Goal: Task Accomplishment & Management: Manage account settings

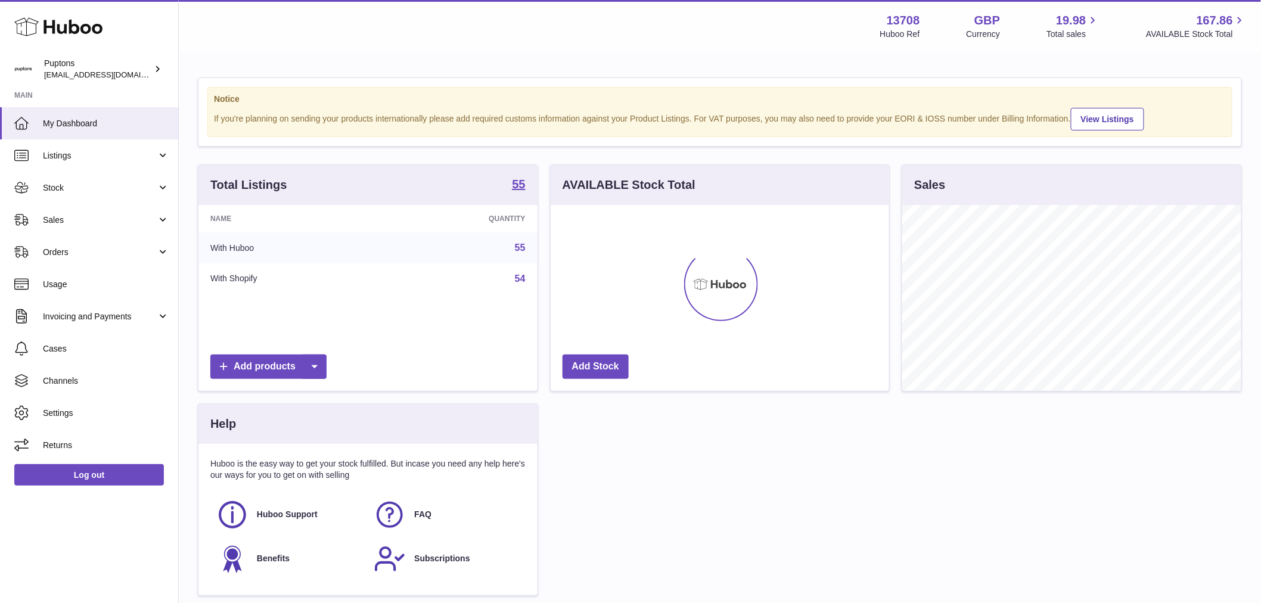
scroll to position [186, 338]
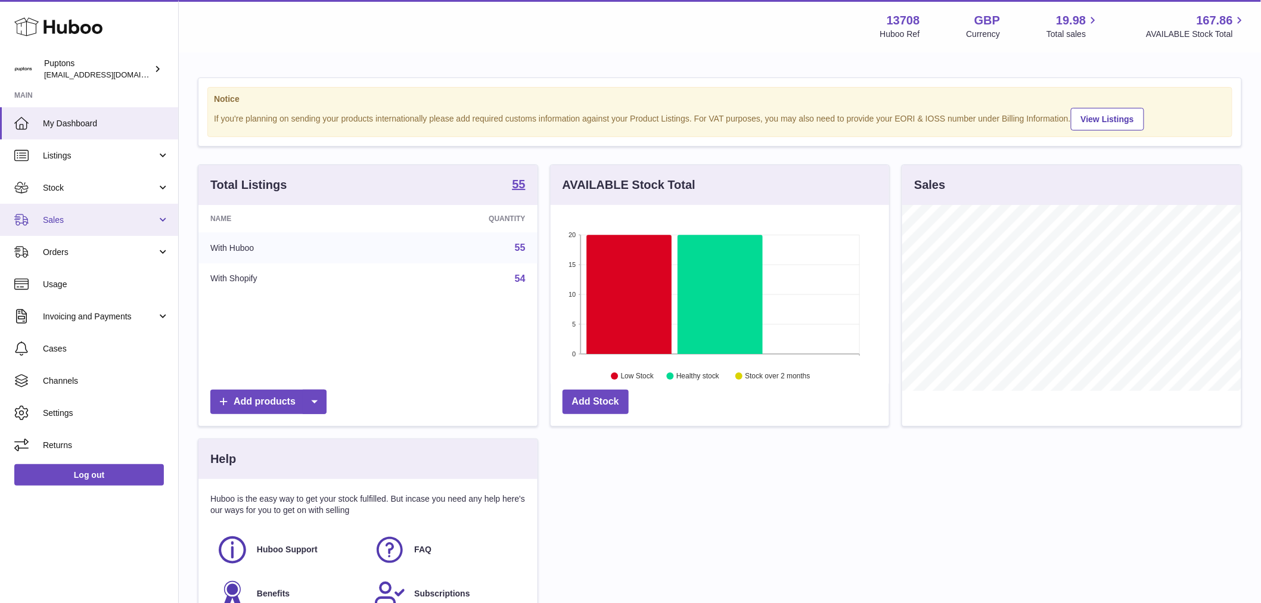
click at [80, 217] on span "Sales" at bounding box center [100, 220] width 114 height 11
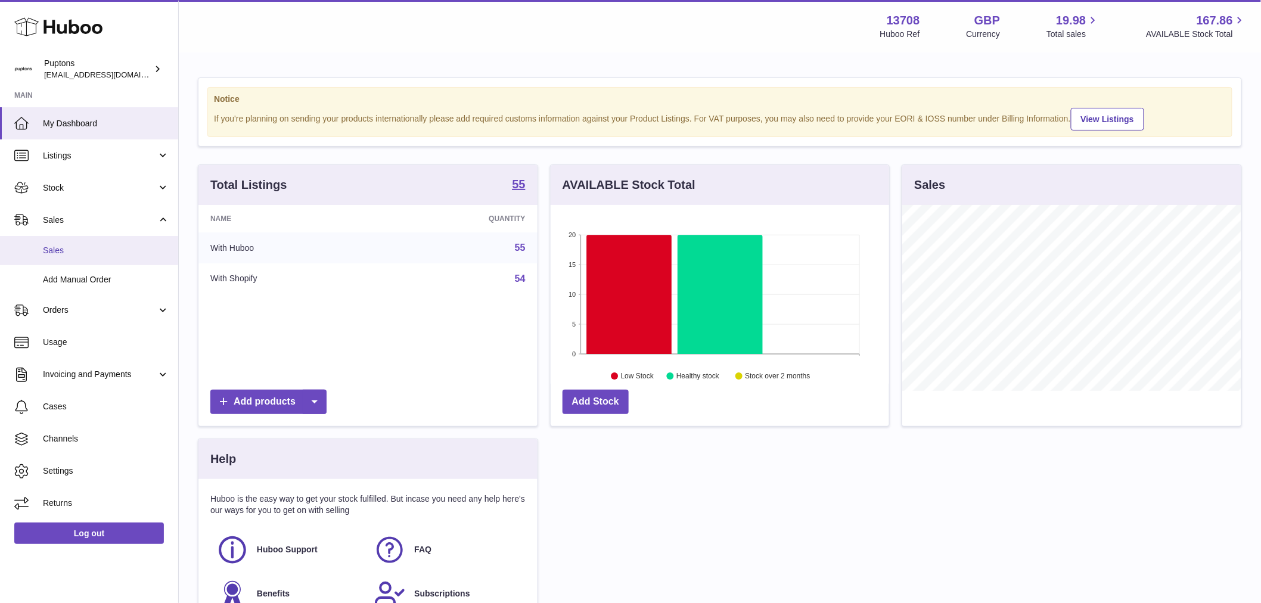
click at [61, 254] on span "Sales" at bounding box center [106, 250] width 126 height 11
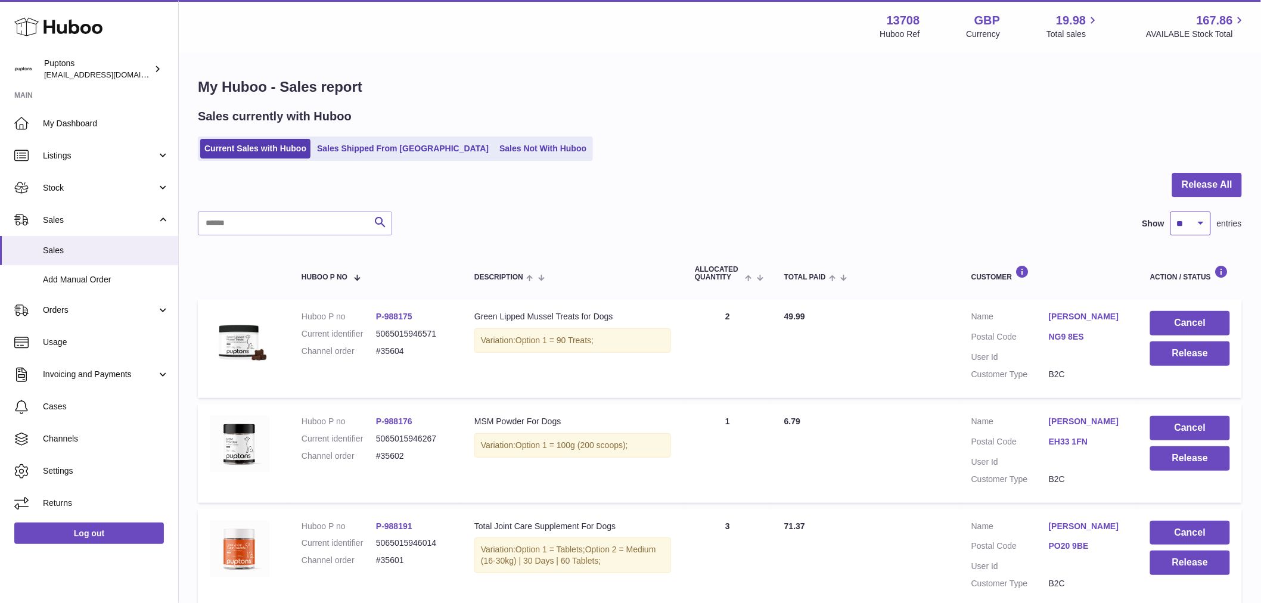
click at [1199, 223] on select "** ** ** ***" at bounding box center [1190, 224] width 41 height 24
select select "**"
click at [1170, 212] on select "** ** ** ***" at bounding box center [1190, 224] width 41 height 24
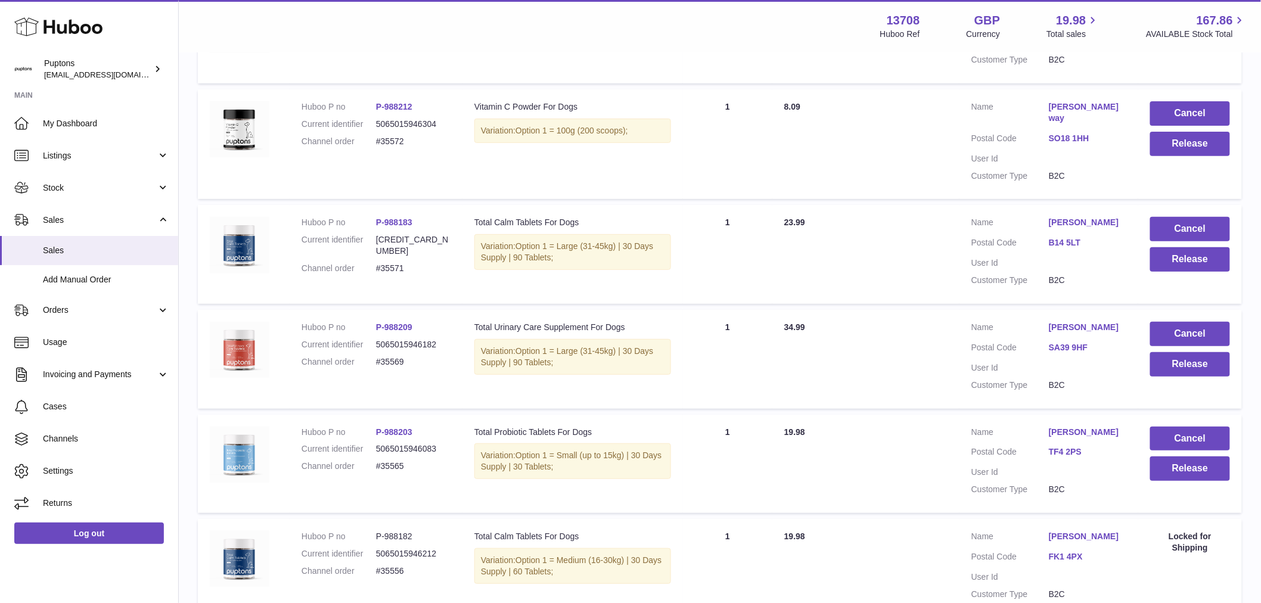
scroll to position [1986, 0]
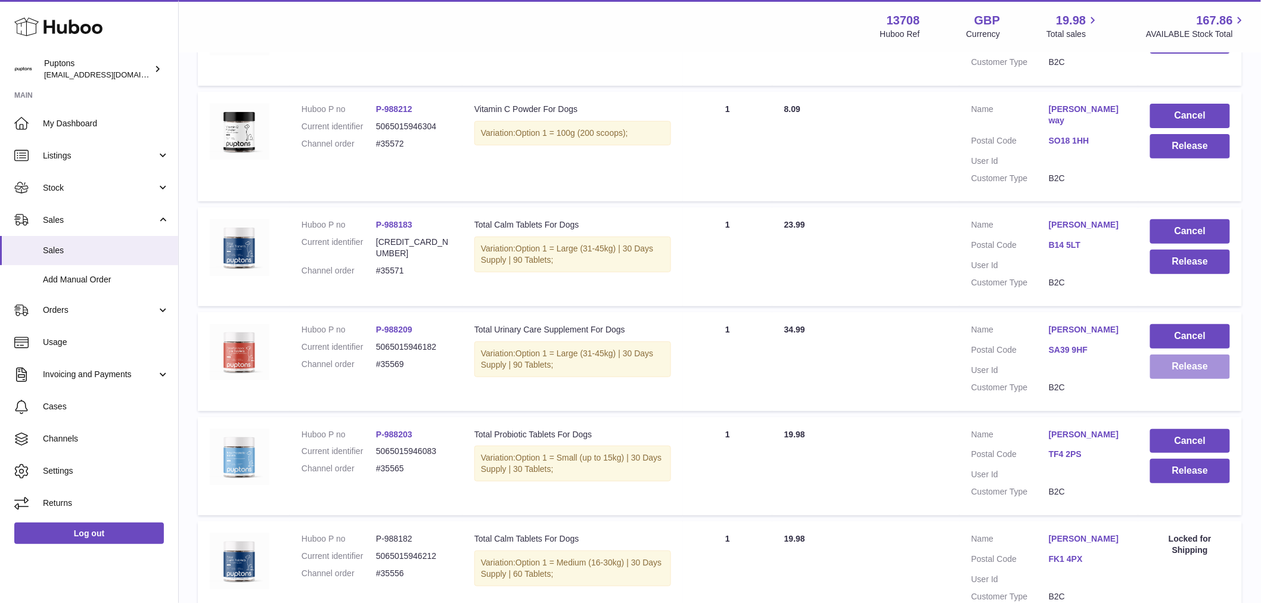
click at [1189, 379] on button "Release" at bounding box center [1190, 367] width 80 height 24
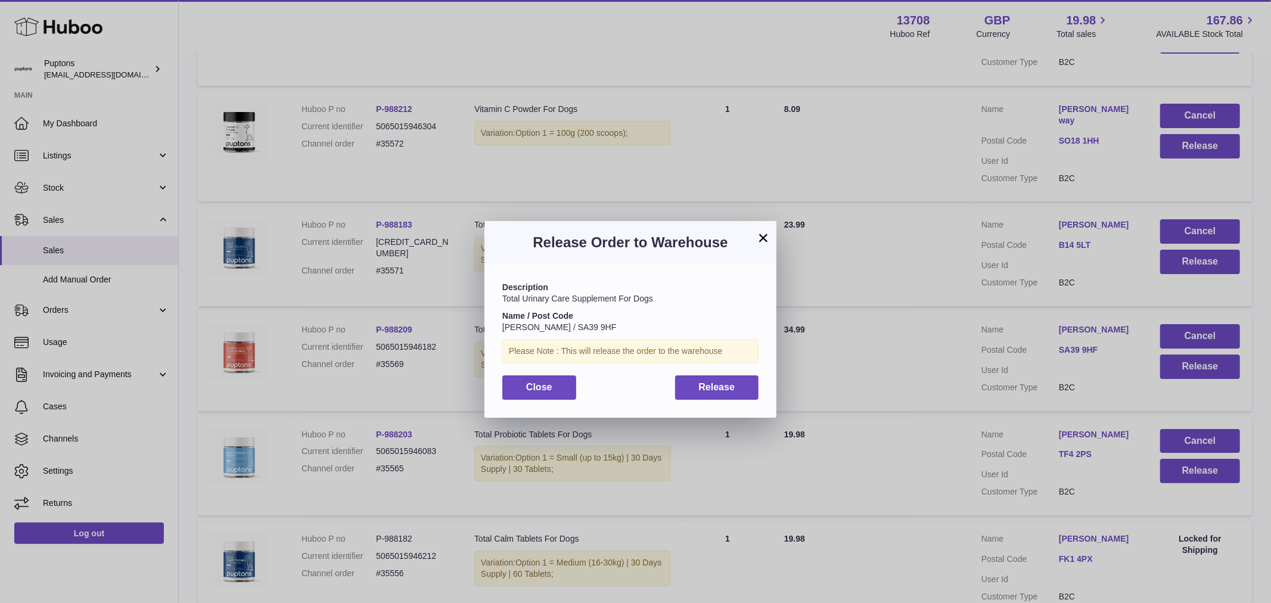
click at [760, 234] on button "×" at bounding box center [763, 238] width 14 height 14
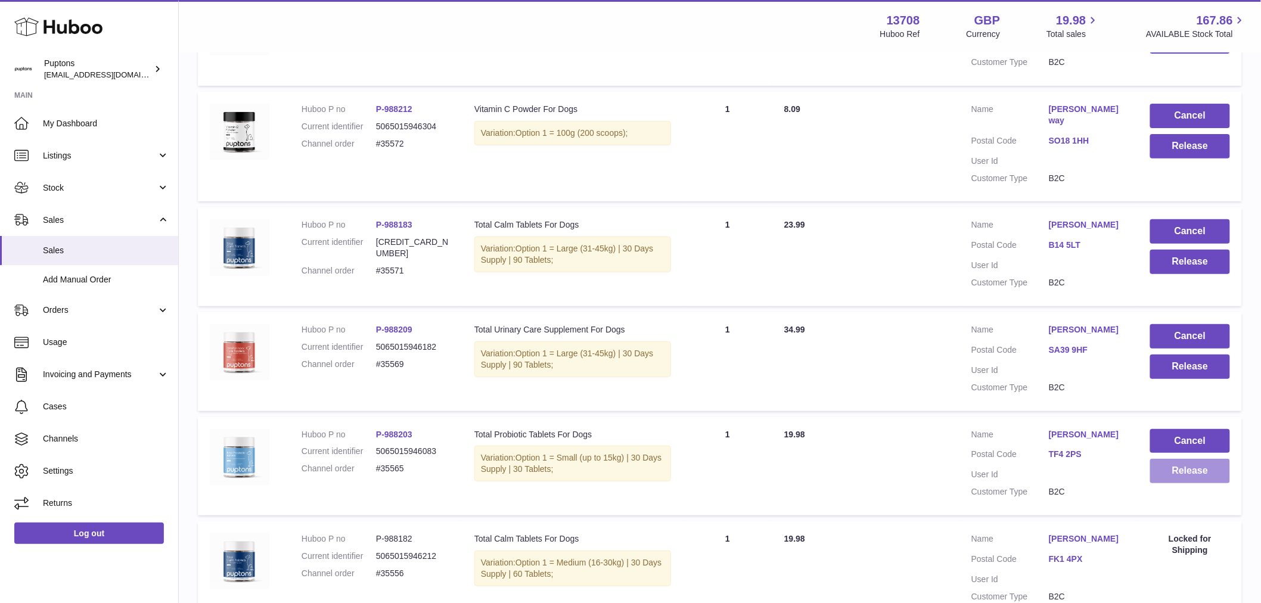
click at [1162, 483] on button "Release" at bounding box center [1190, 471] width 80 height 24
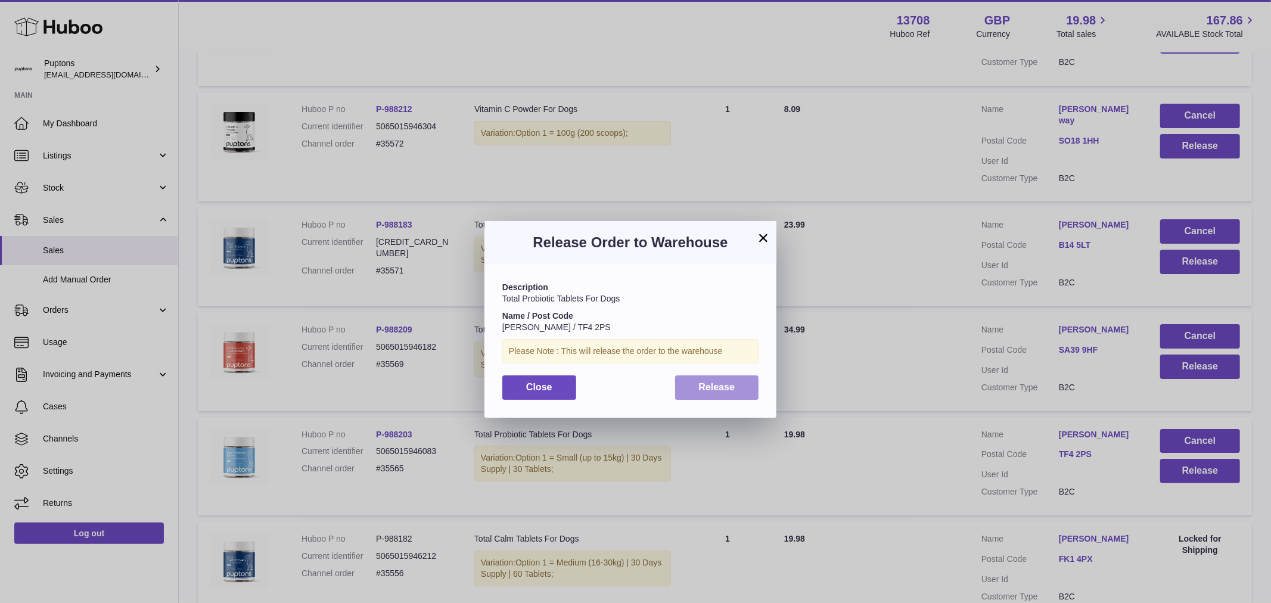
click at [675, 375] on button "Release" at bounding box center [717, 387] width 84 height 24
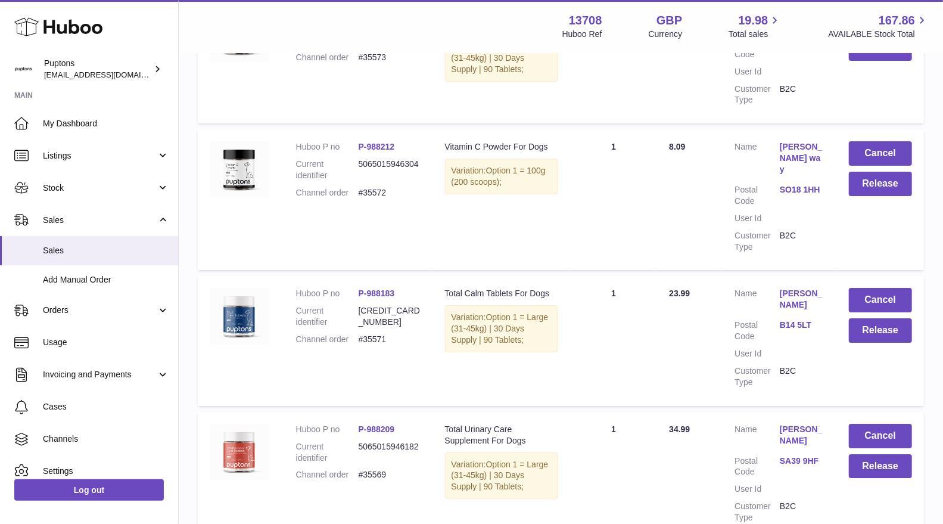
scroll to position [2448, 0]
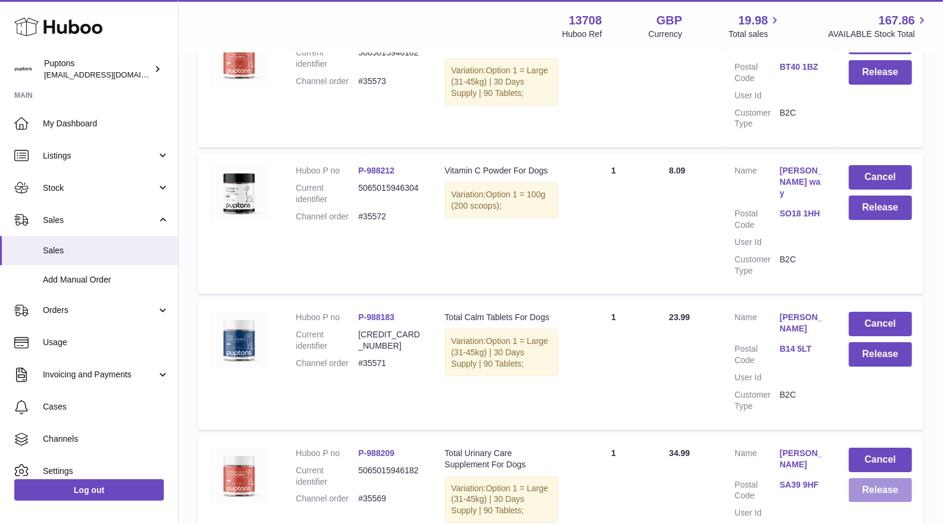
click at [887, 478] on button "Release" at bounding box center [880, 490] width 63 height 24
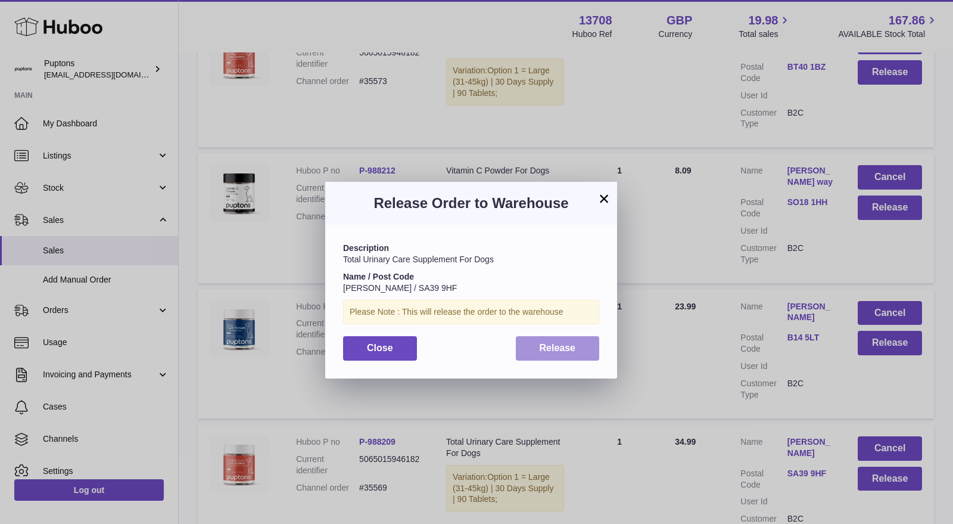
click at [587, 350] on button "Release" at bounding box center [558, 348] width 84 height 24
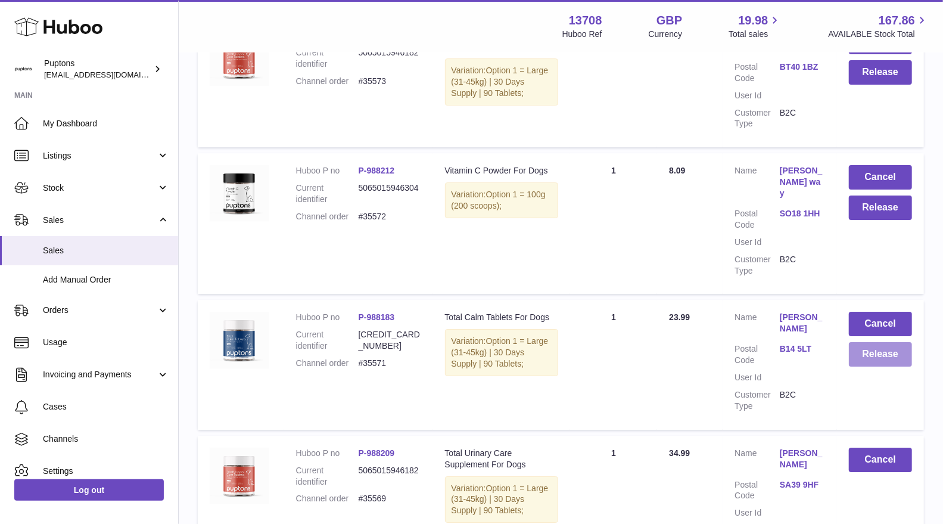
click at [864, 342] on button "Release" at bounding box center [880, 354] width 63 height 24
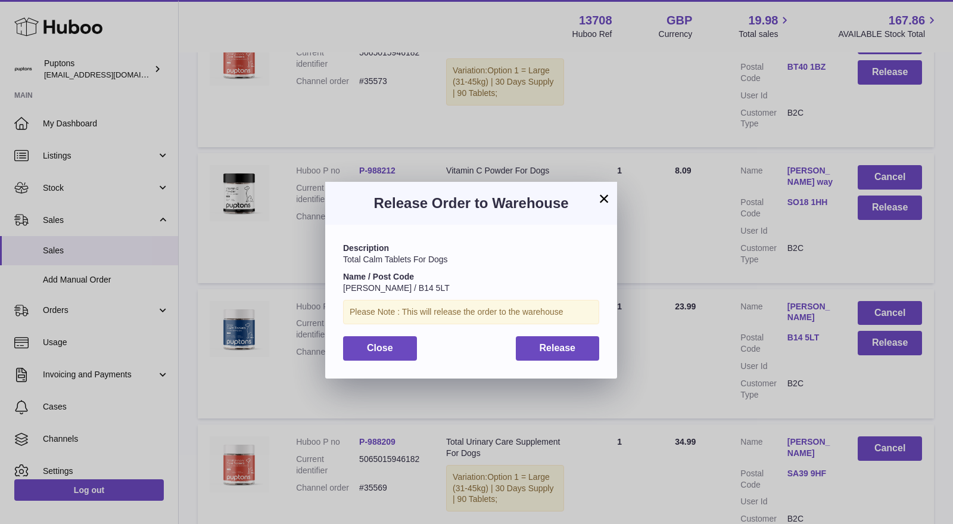
click at [601, 338] on div "Description Total Calm Tablets For Dogs Name / Post Code [PERSON_NAME] / B14 5L…" at bounding box center [471, 301] width 292 height 153
click at [592, 343] on button "Release" at bounding box center [558, 348] width 84 height 24
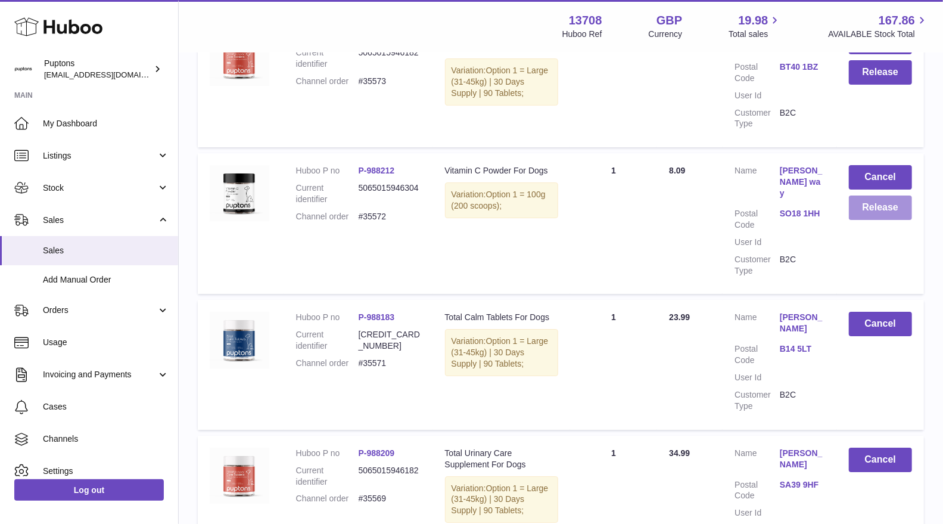
click at [863, 195] on button "Release" at bounding box center [880, 207] width 63 height 24
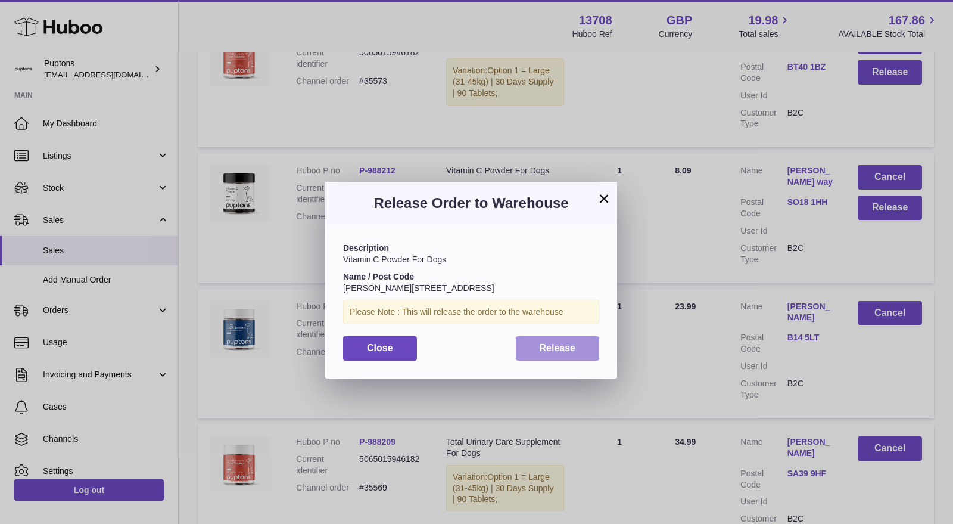
click at [575, 344] on span "Release" at bounding box center [558, 348] width 36 height 10
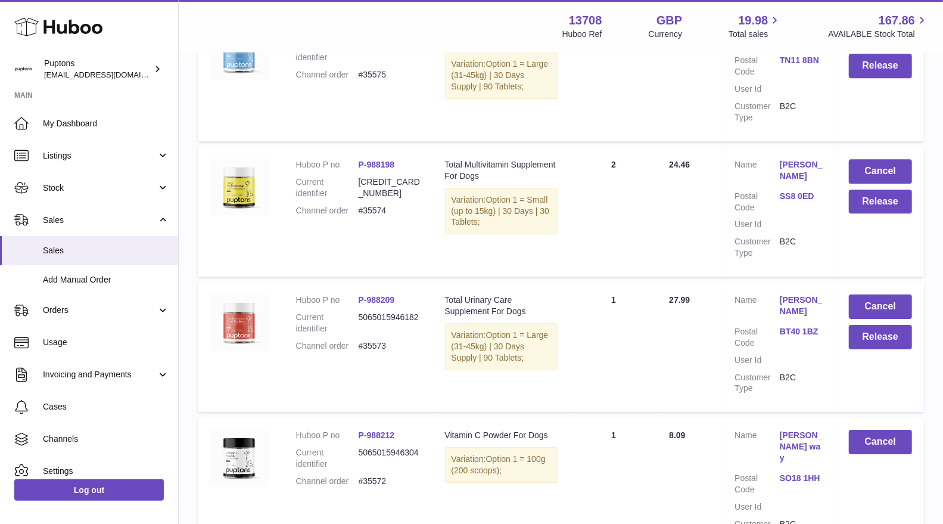
scroll to position [2117, 0]
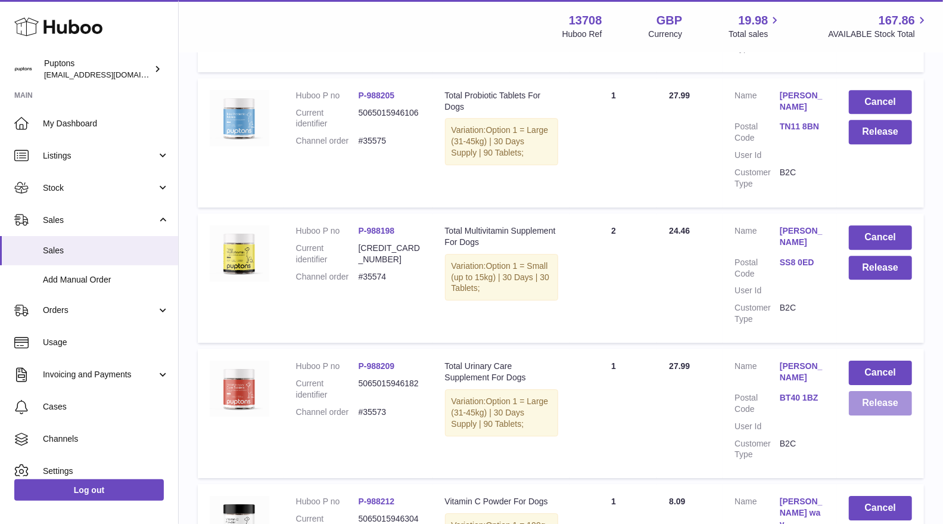
click at [866, 391] on button "Release" at bounding box center [880, 403] width 63 height 24
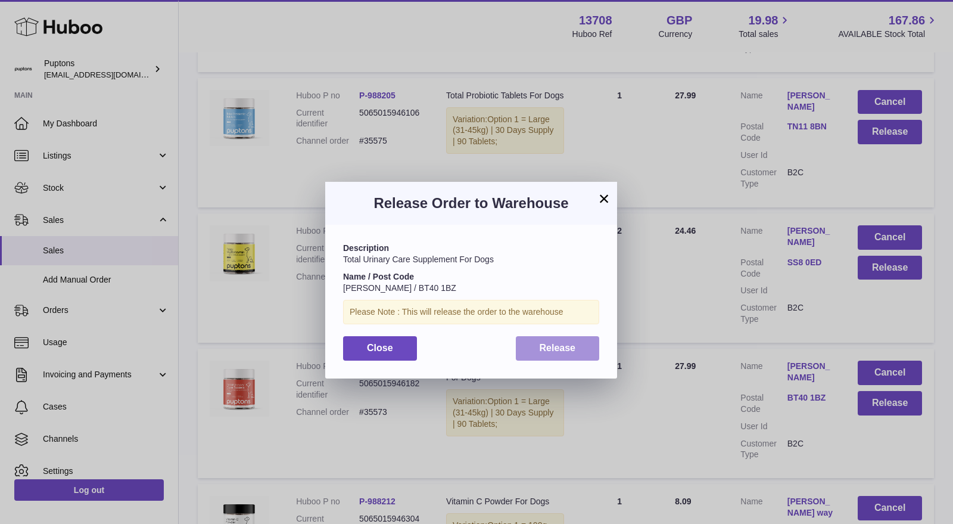
click at [575, 350] on span "Release" at bounding box center [558, 348] width 36 height 10
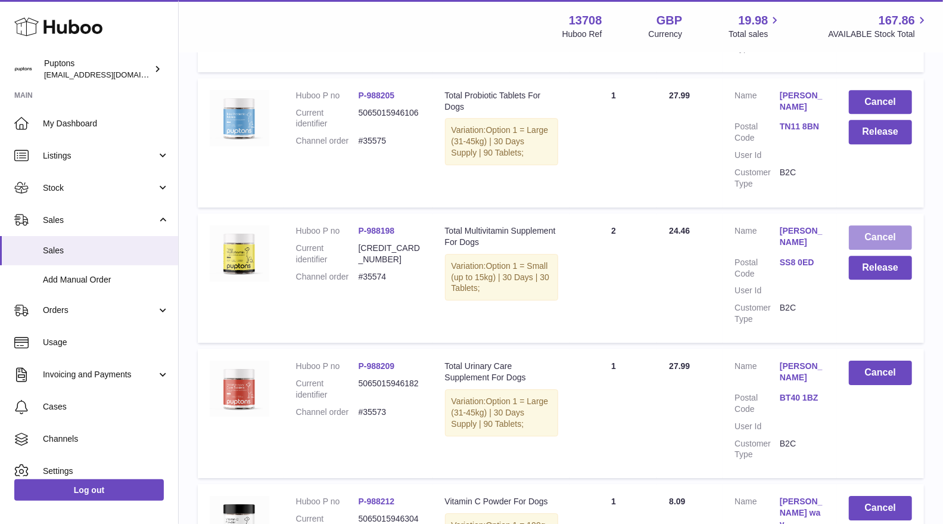
click at [878, 225] on button "Cancel" at bounding box center [880, 237] width 63 height 24
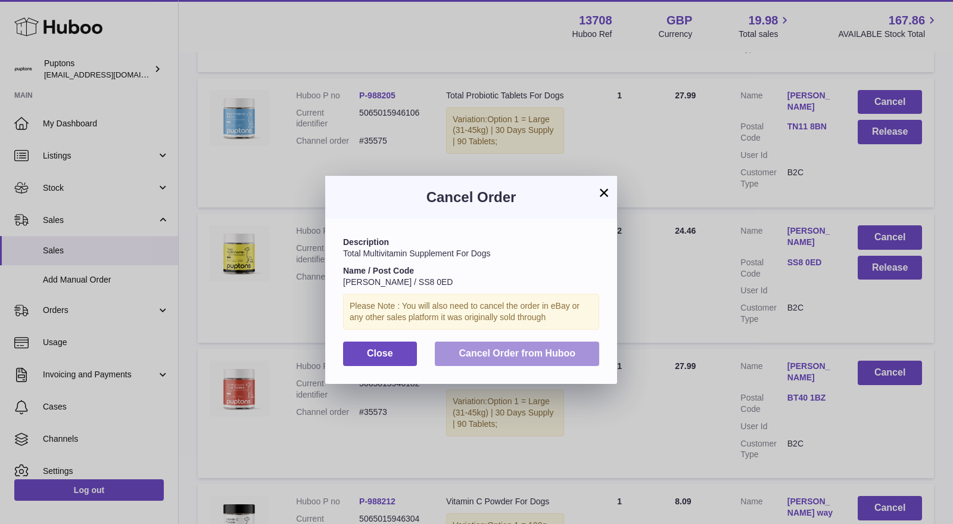
click at [563, 356] on span "Cancel Order from Huboo" at bounding box center [517, 353] width 117 height 10
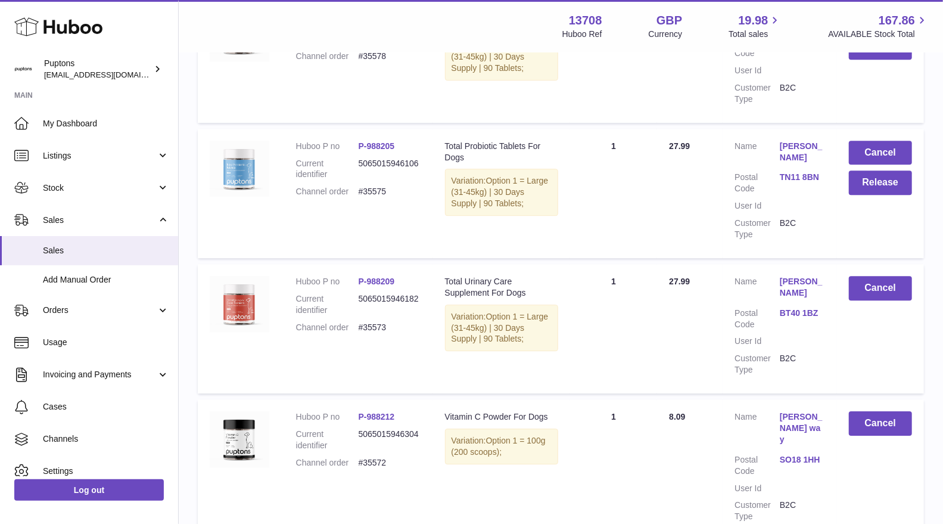
scroll to position [2051, 0]
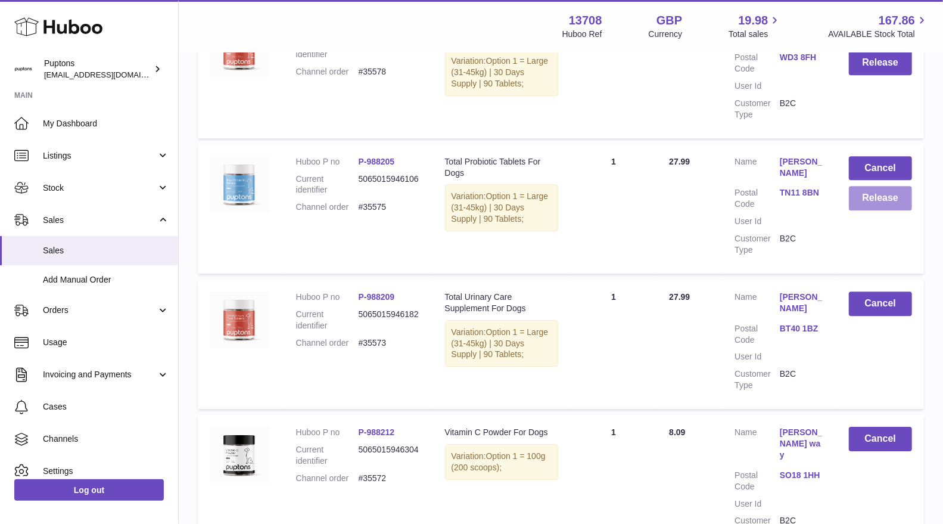
click at [867, 186] on button "Release" at bounding box center [880, 198] width 63 height 24
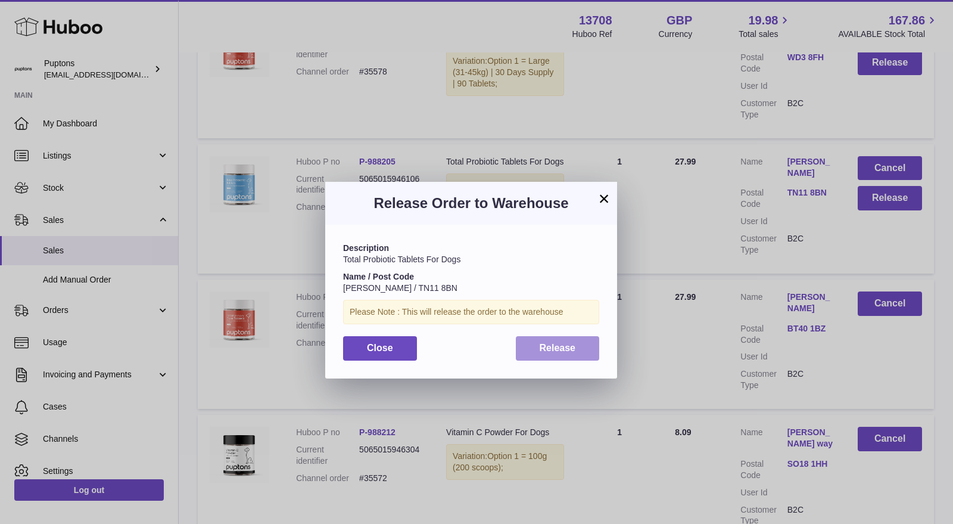
click at [593, 338] on button "Release" at bounding box center [558, 348] width 84 height 24
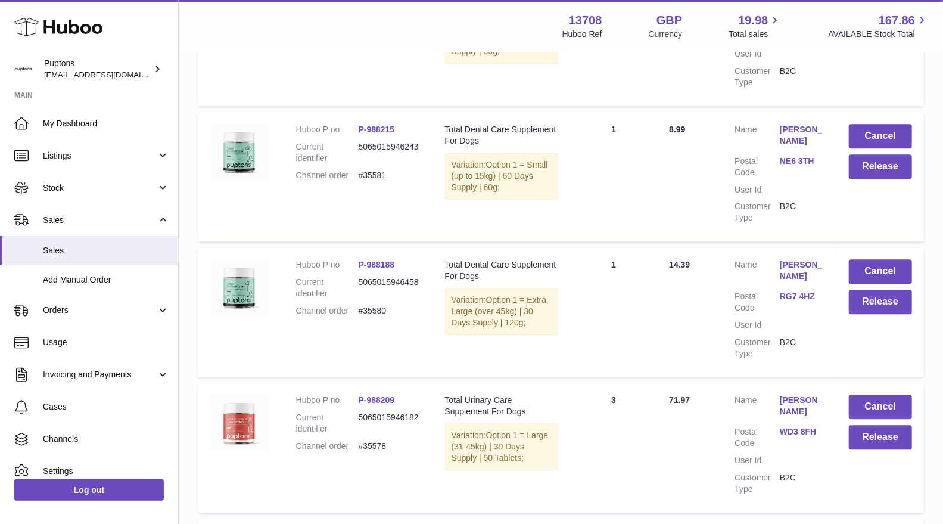
scroll to position [1632, 0]
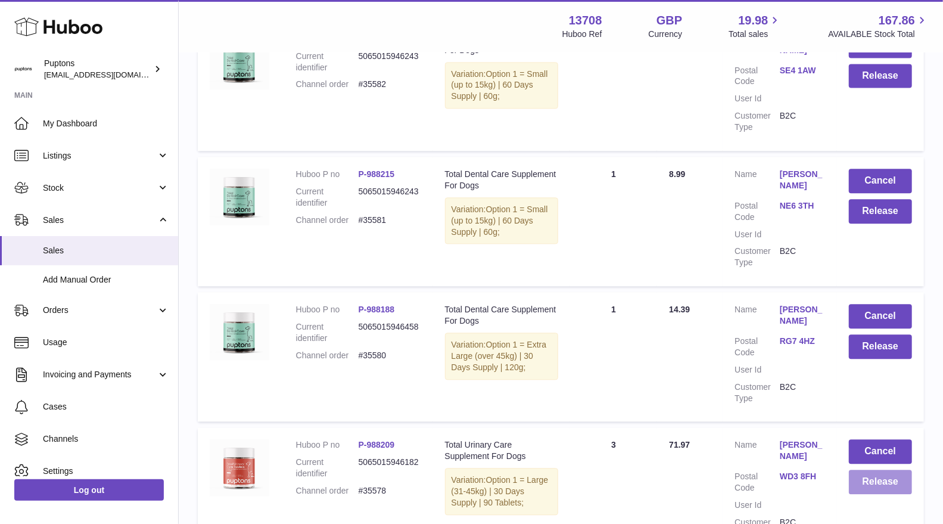
click at [880, 470] on button "Release" at bounding box center [880, 482] width 63 height 24
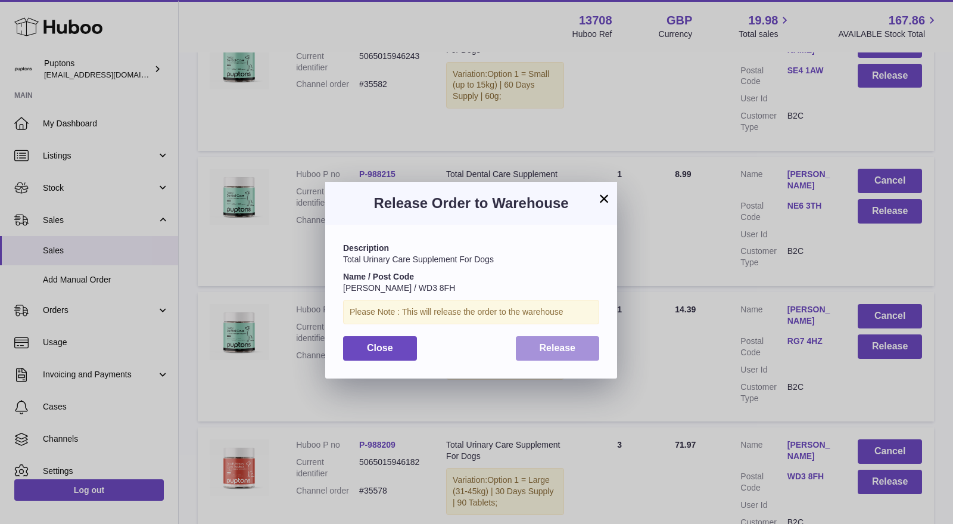
click at [585, 351] on button "Release" at bounding box center [558, 348] width 84 height 24
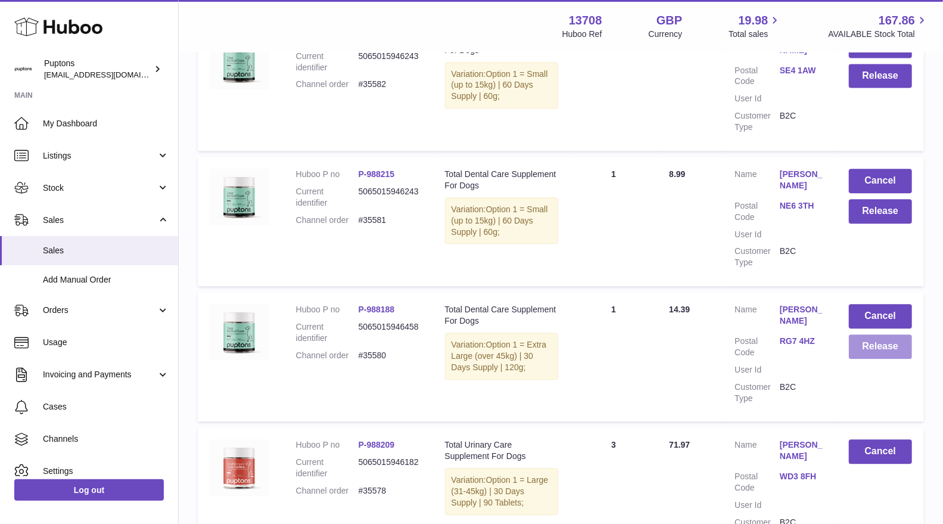
click at [867, 334] on button "Release" at bounding box center [880, 346] width 63 height 24
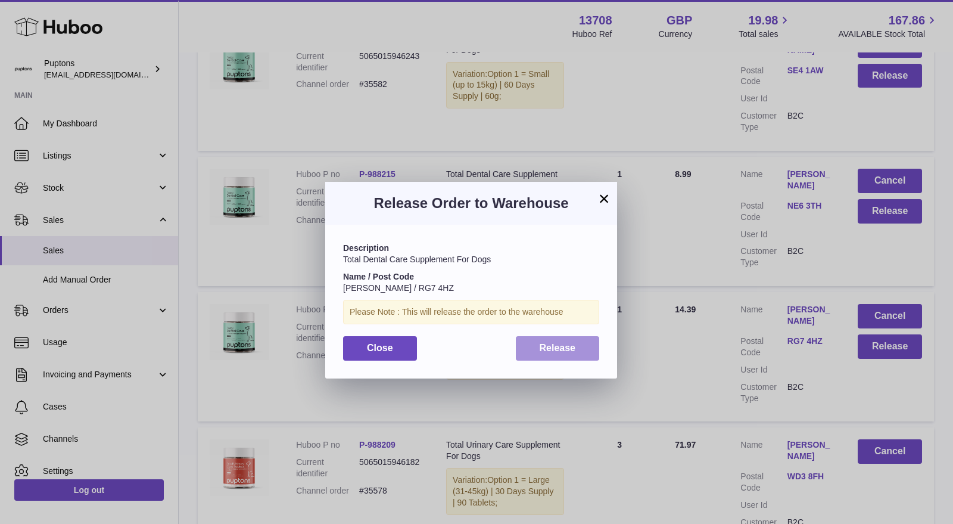
click at [563, 346] on span "Release" at bounding box center [558, 348] width 36 height 10
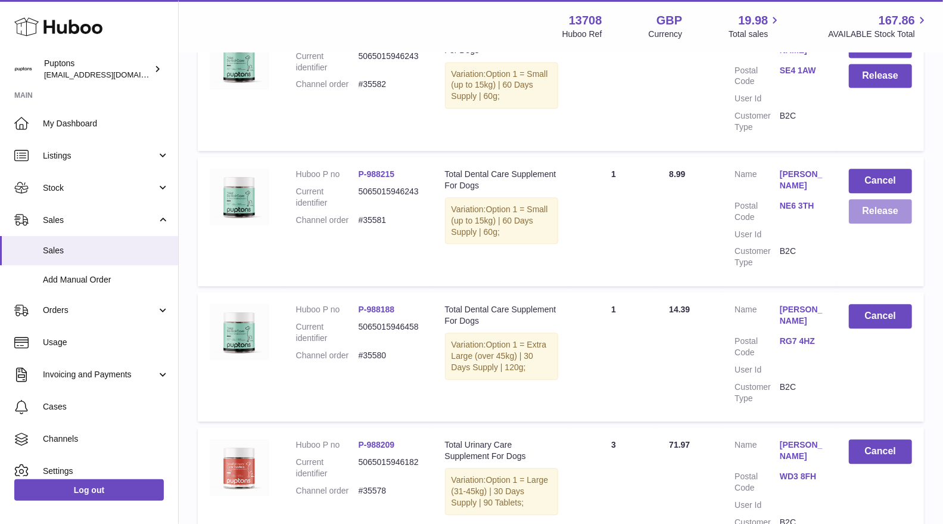
click at [875, 199] on button "Release" at bounding box center [880, 211] width 63 height 24
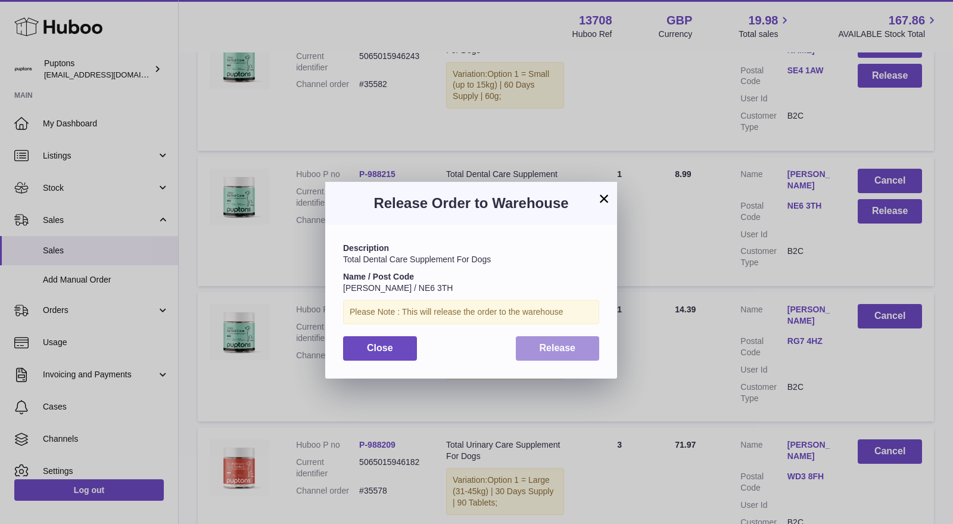
click at [568, 344] on span "Release" at bounding box center [558, 348] width 36 height 10
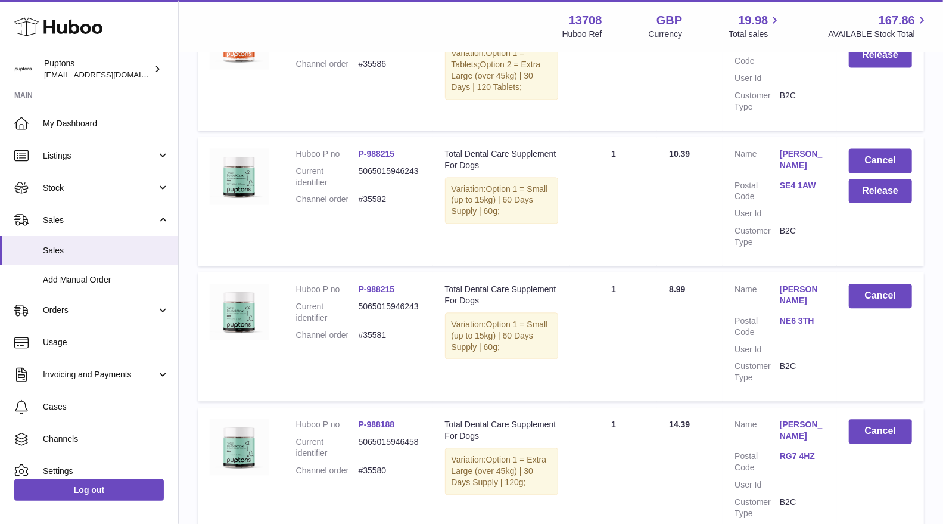
scroll to position [1566, 0]
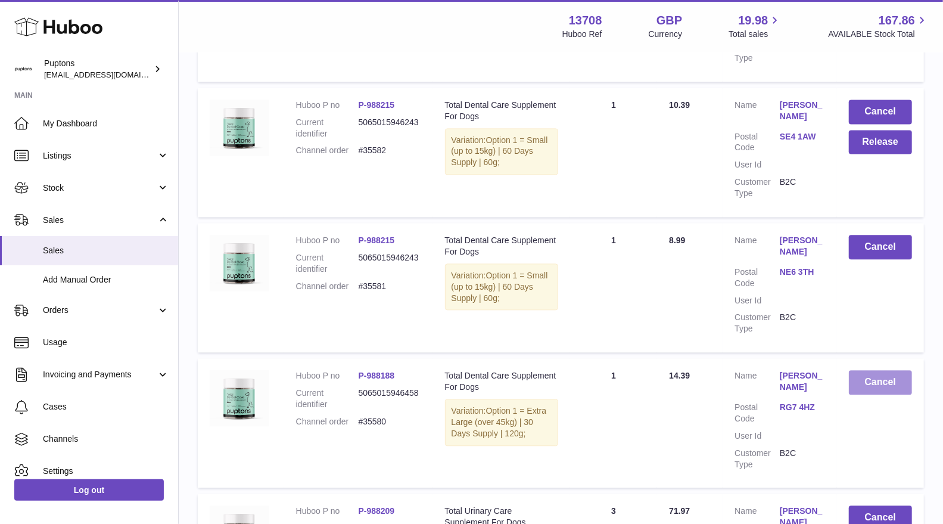
click at [872, 370] on button "Cancel" at bounding box center [880, 382] width 63 height 24
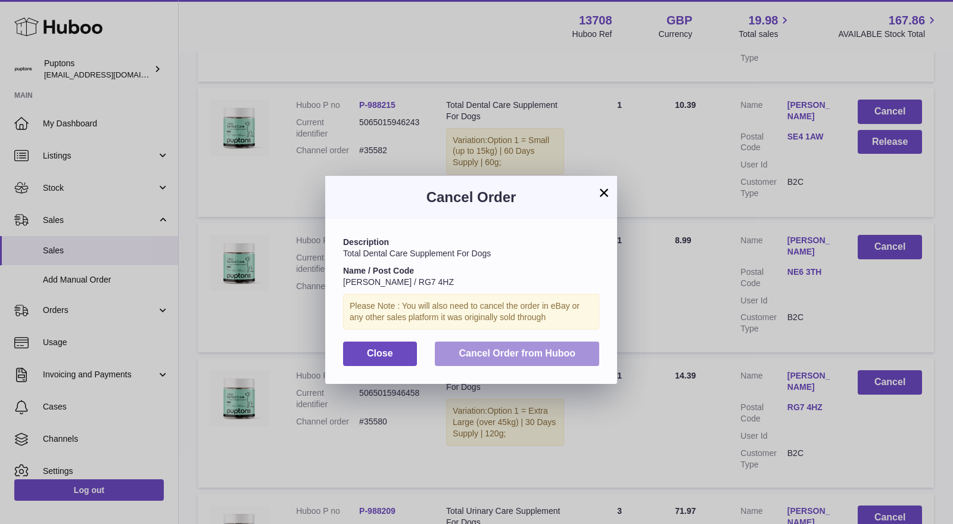
click at [550, 350] on span "Cancel Order from Huboo" at bounding box center [517, 353] width 117 height 10
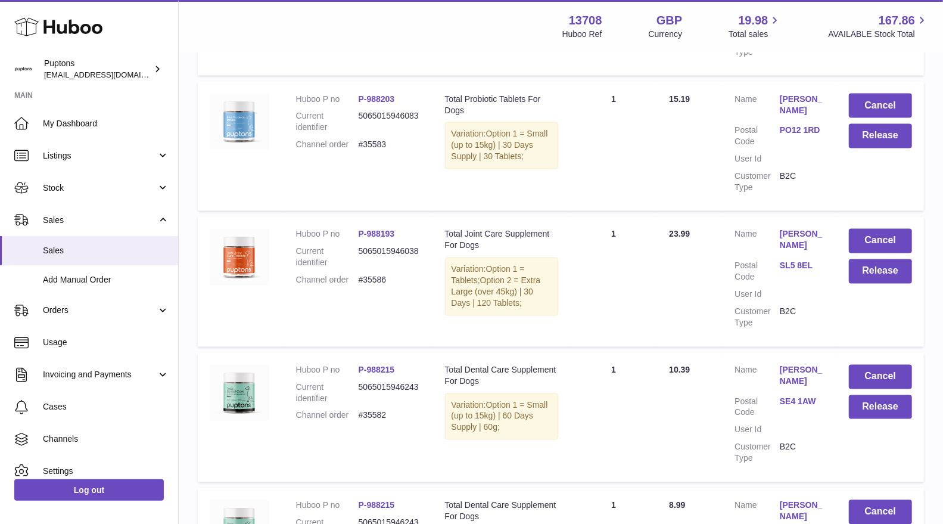
scroll to position [1235, 0]
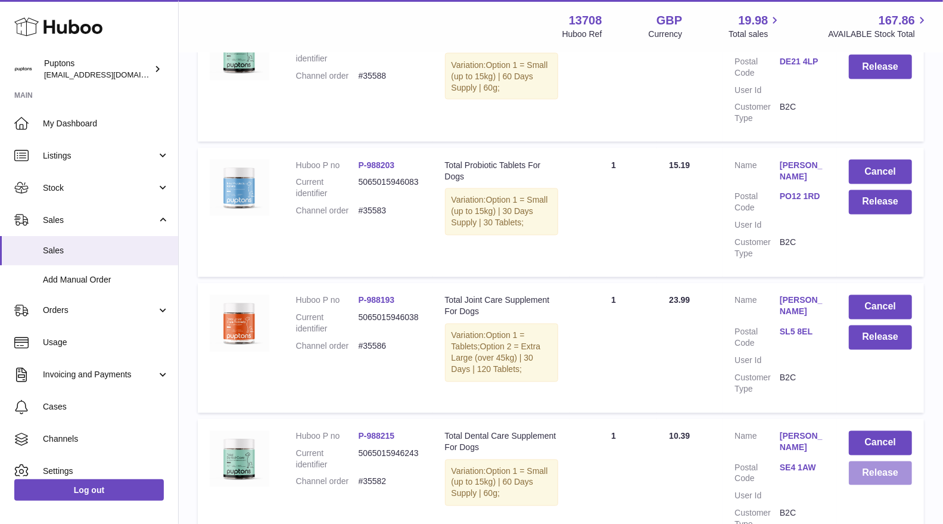
click at [885, 461] on button "Release" at bounding box center [880, 473] width 63 height 24
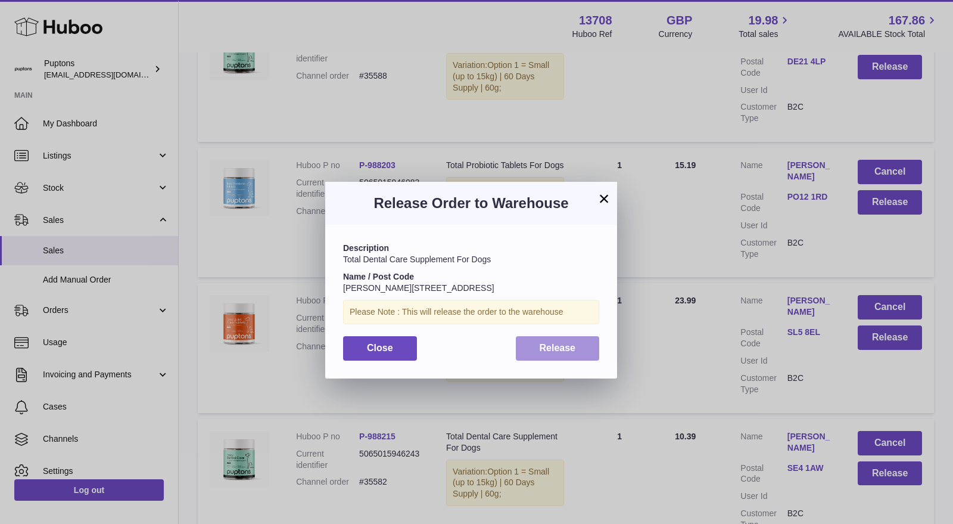
click at [571, 347] on span "Release" at bounding box center [558, 348] width 36 height 10
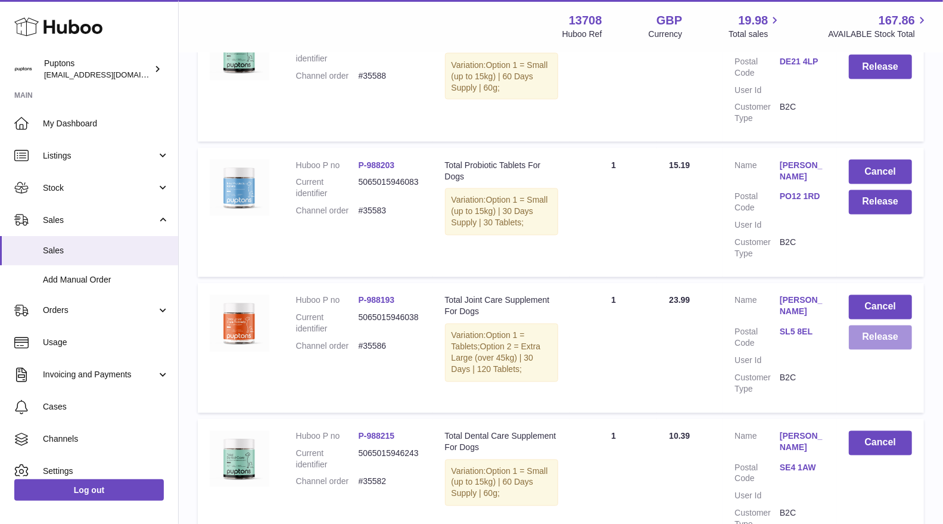
click at [877, 325] on button "Release" at bounding box center [880, 337] width 63 height 24
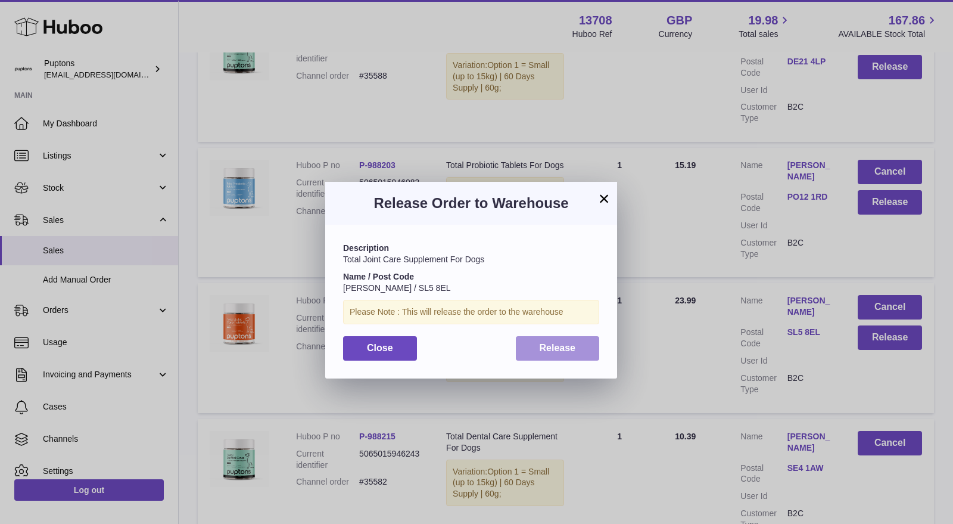
click at [546, 343] on span "Release" at bounding box center [558, 348] width 36 height 10
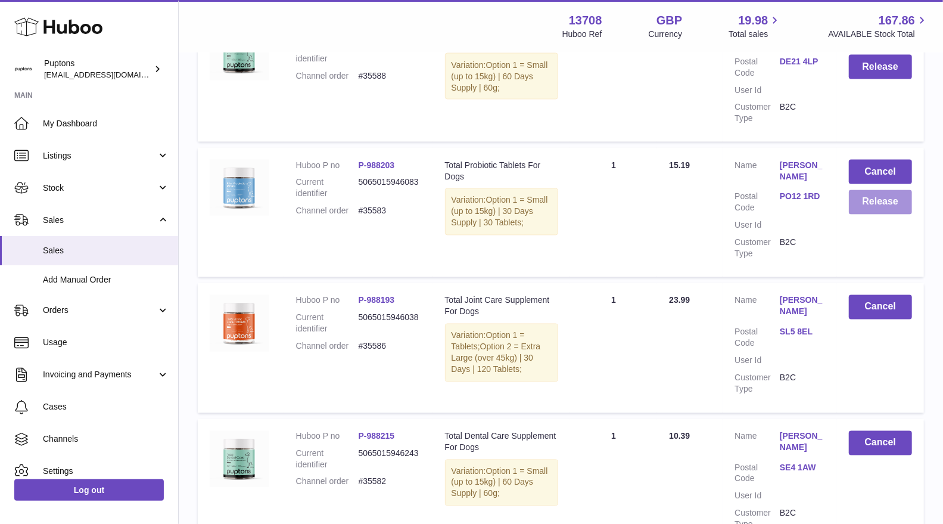
click at [860, 190] on button "Release" at bounding box center [880, 202] width 63 height 24
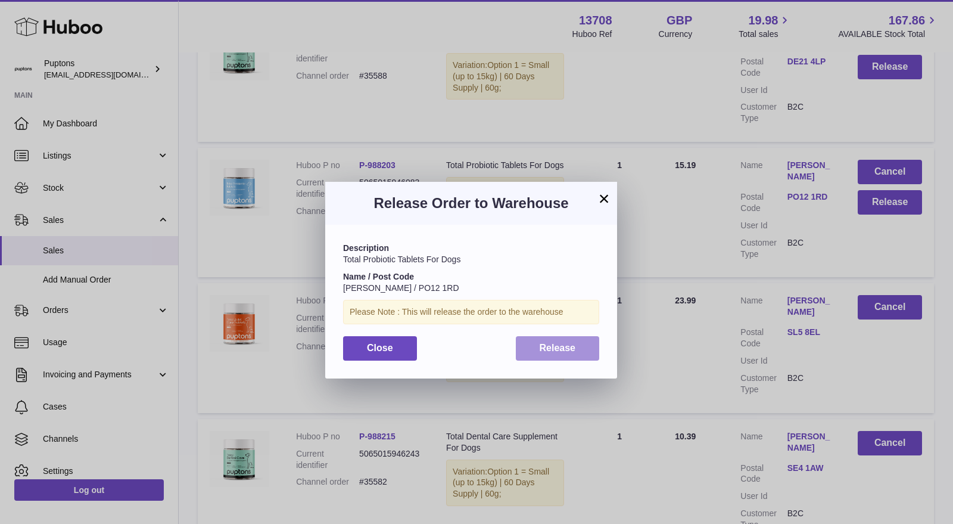
drag, startPoint x: 570, startPoint y: 350, endPoint x: 552, endPoint y: 356, distance: 18.1
click at [570, 350] on span "Release" at bounding box center [558, 348] width 36 height 10
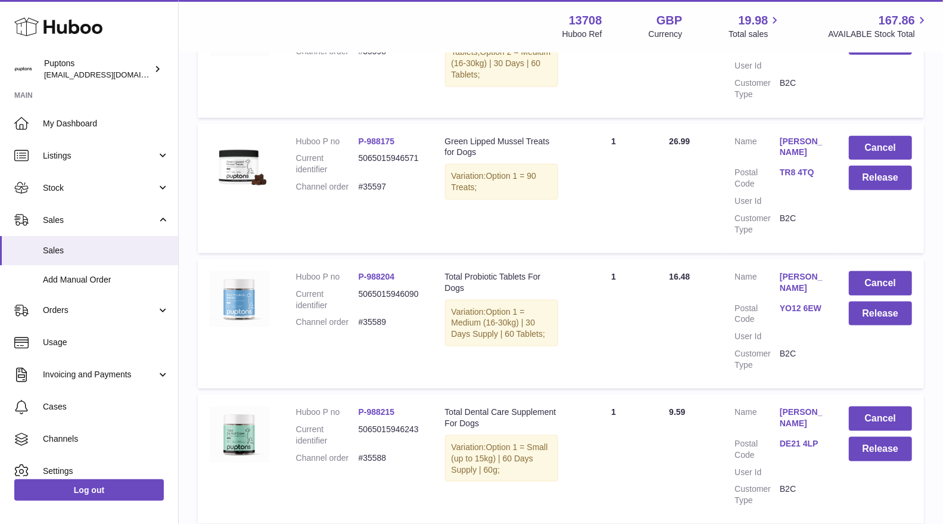
scroll to position [838, 0]
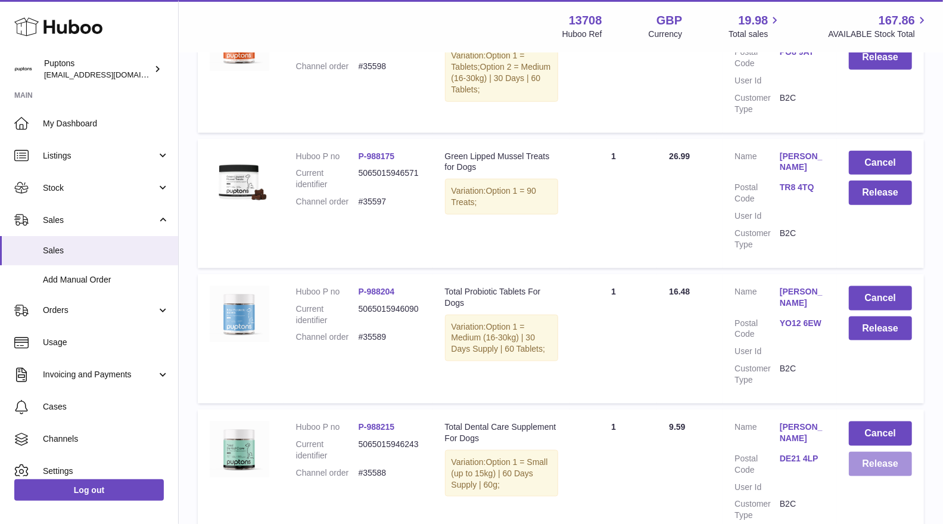
click at [879, 452] on button "Release" at bounding box center [880, 464] width 63 height 24
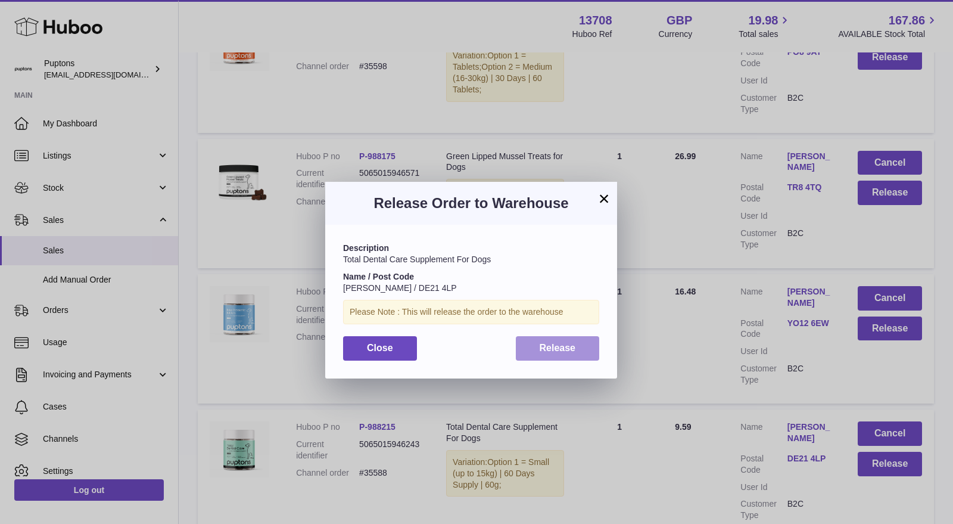
click at [536, 343] on button "Release" at bounding box center [558, 348] width 84 height 24
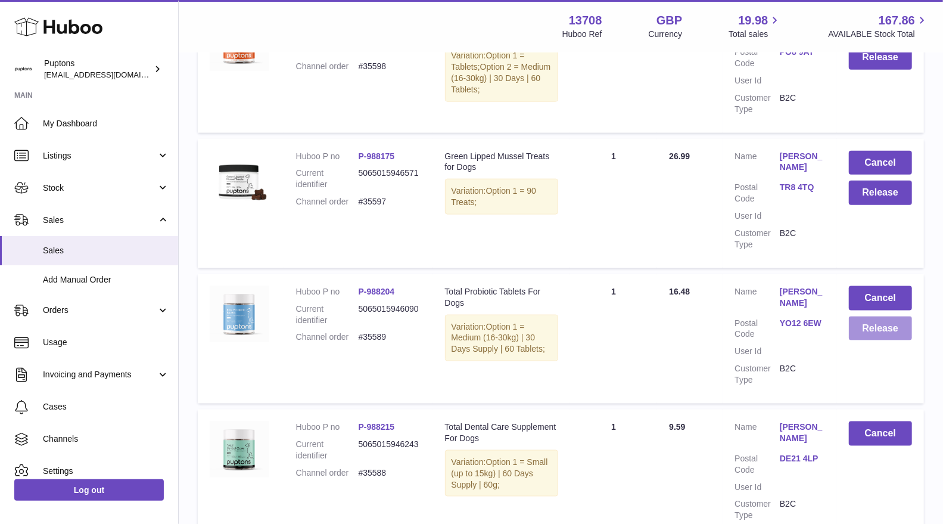
click at [868, 316] on button "Release" at bounding box center [880, 328] width 63 height 24
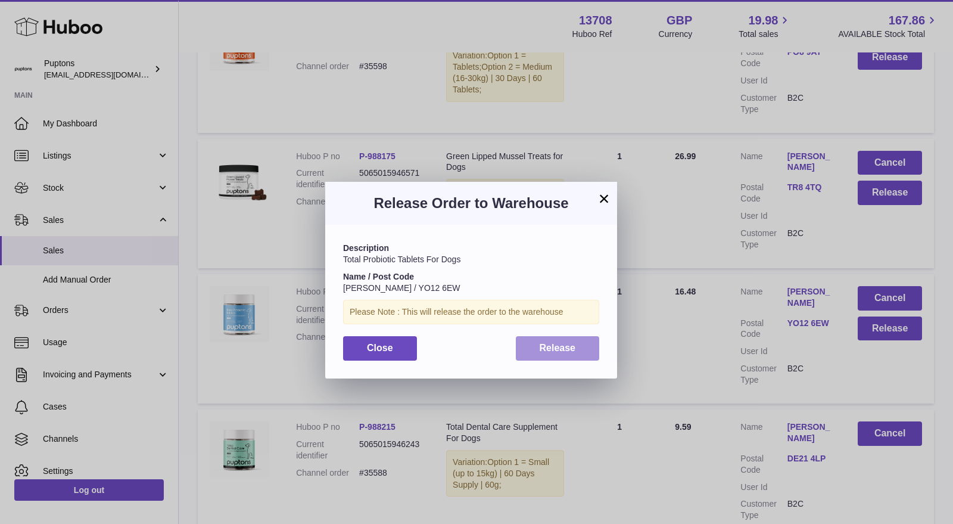
click at [585, 346] on button "Release" at bounding box center [558, 348] width 84 height 24
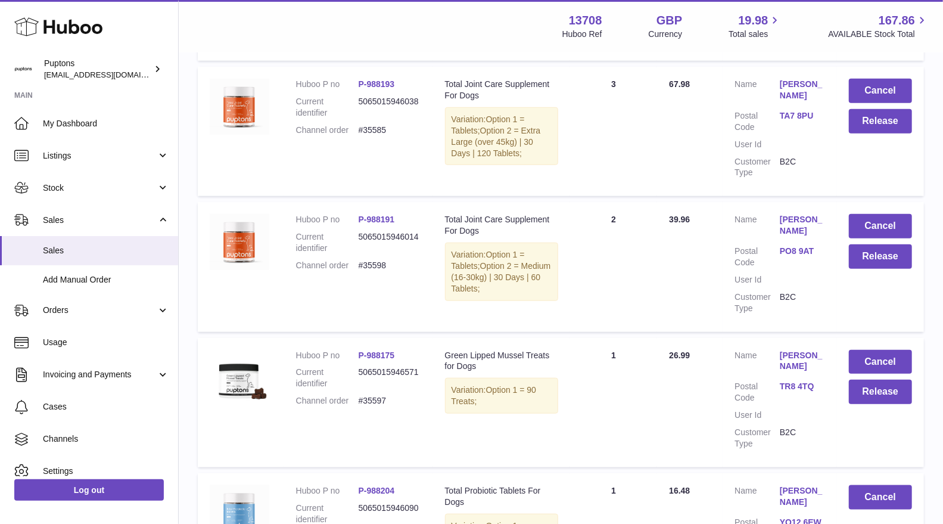
scroll to position [573, 0]
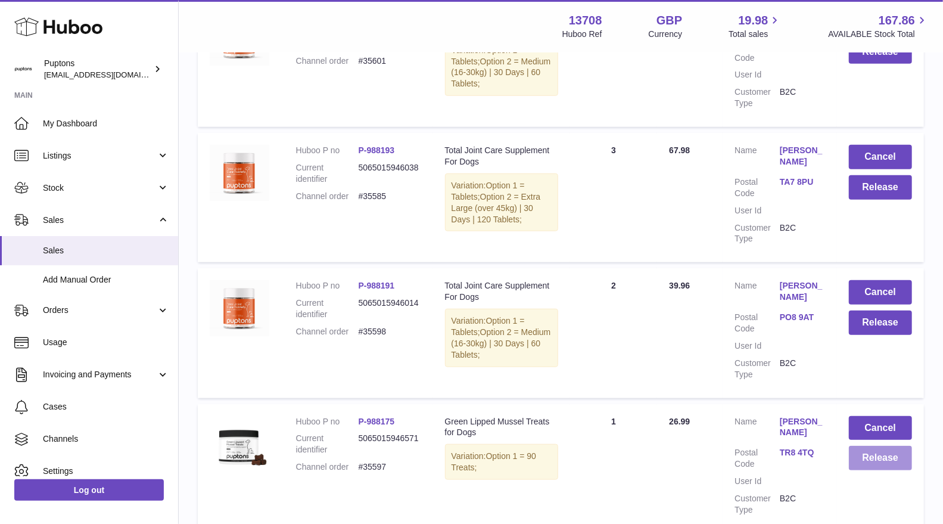
click at [862, 450] on button "Release" at bounding box center [880, 458] width 63 height 24
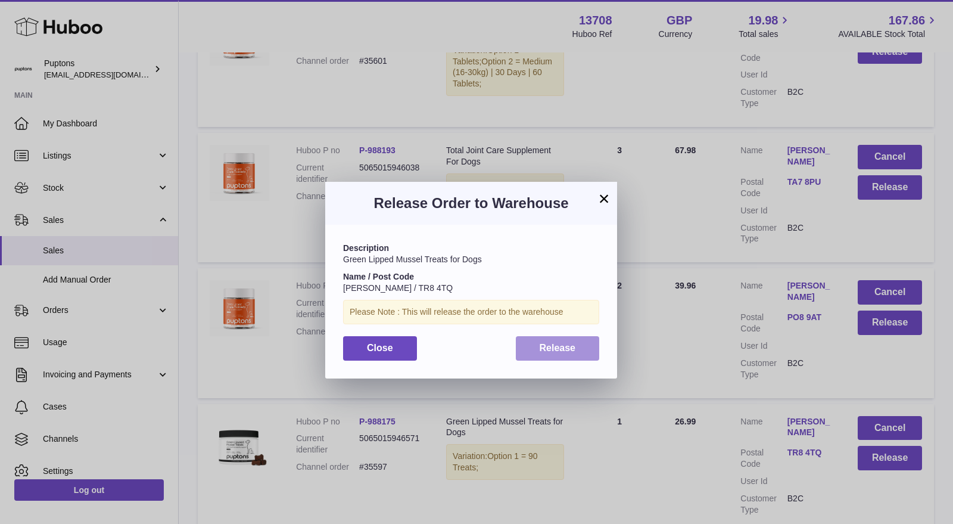
click at [580, 343] on button "Release" at bounding box center [558, 348] width 84 height 24
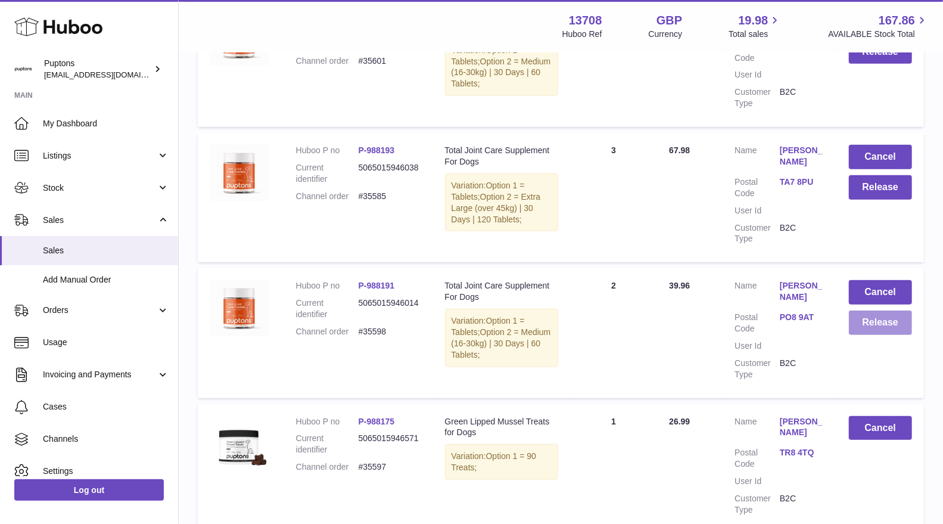
click at [866, 319] on button "Release" at bounding box center [880, 322] width 63 height 24
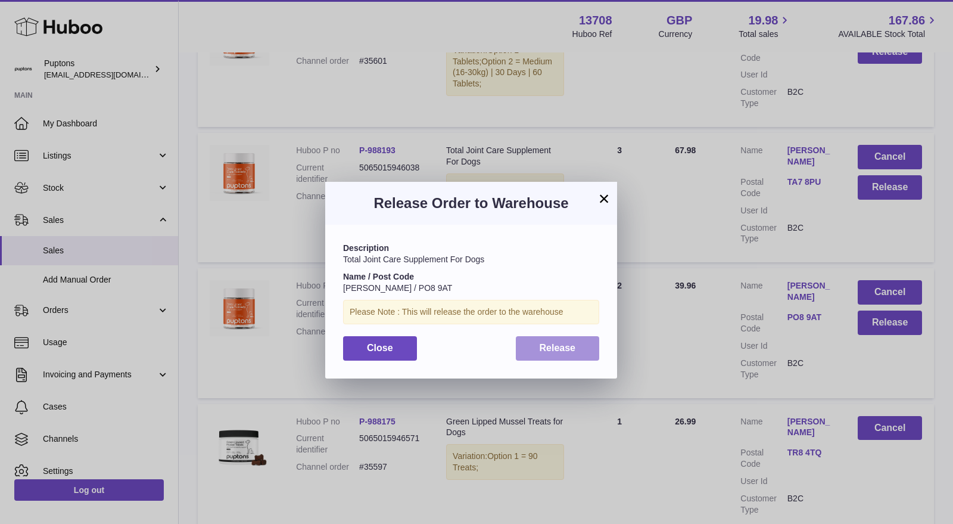
click at [564, 347] on span "Release" at bounding box center [558, 348] width 36 height 10
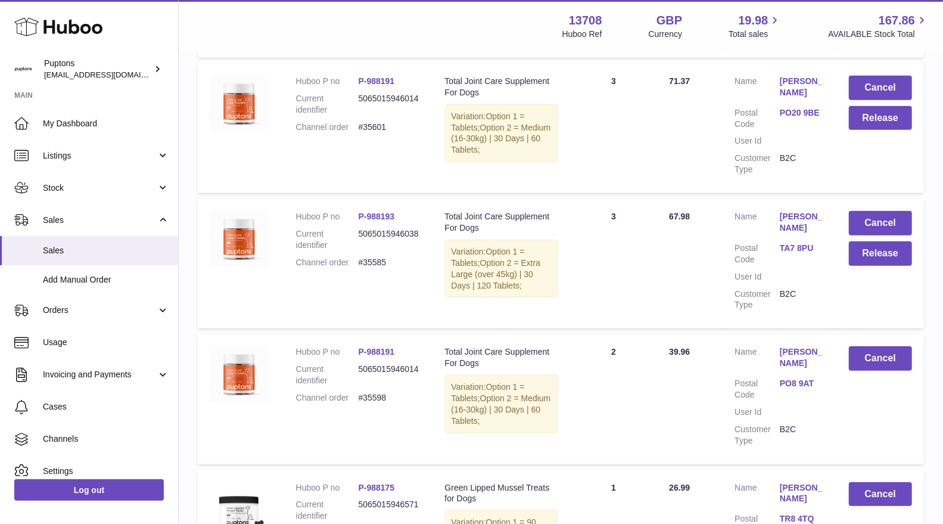
scroll to position [440, 0]
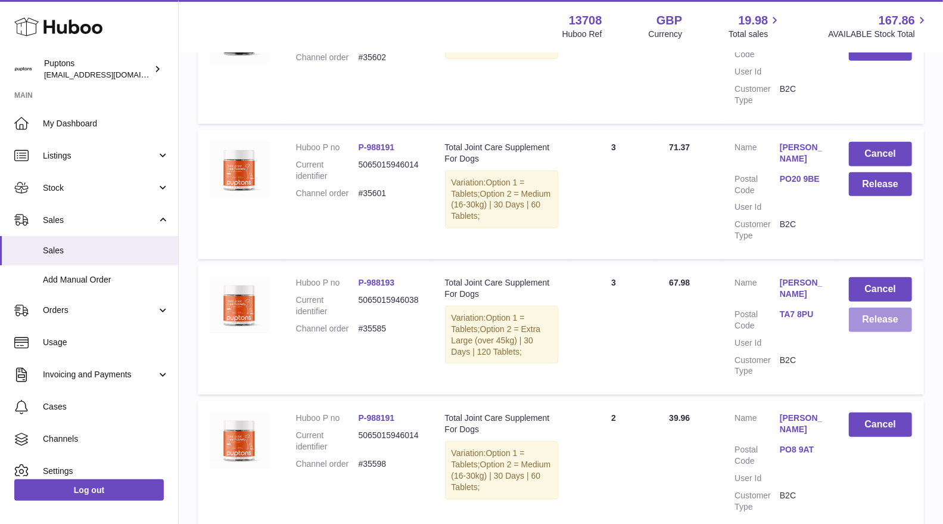
click at [869, 310] on button "Release" at bounding box center [880, 319] width 63 height 24
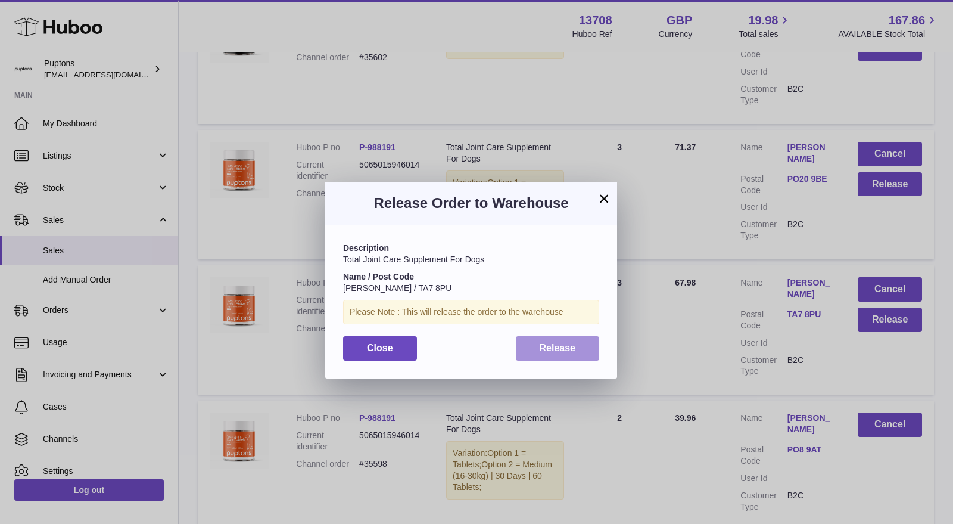
click at [573, 343] on span "Release" at bounding box center [558, 348] width 36 height 10
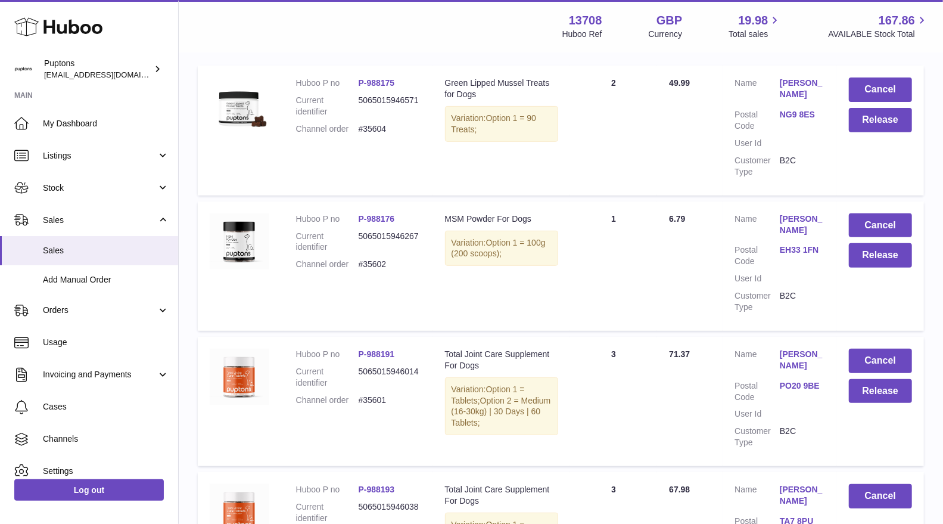
scroll to position [242, 0]
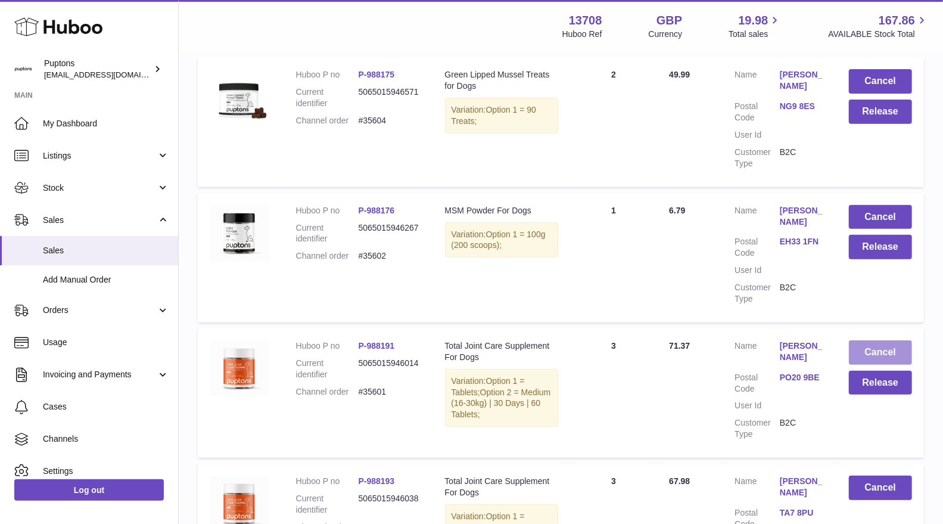
click at [873, 344] on button "Cancel" at bounding box center [880, 352] width 63 height 24
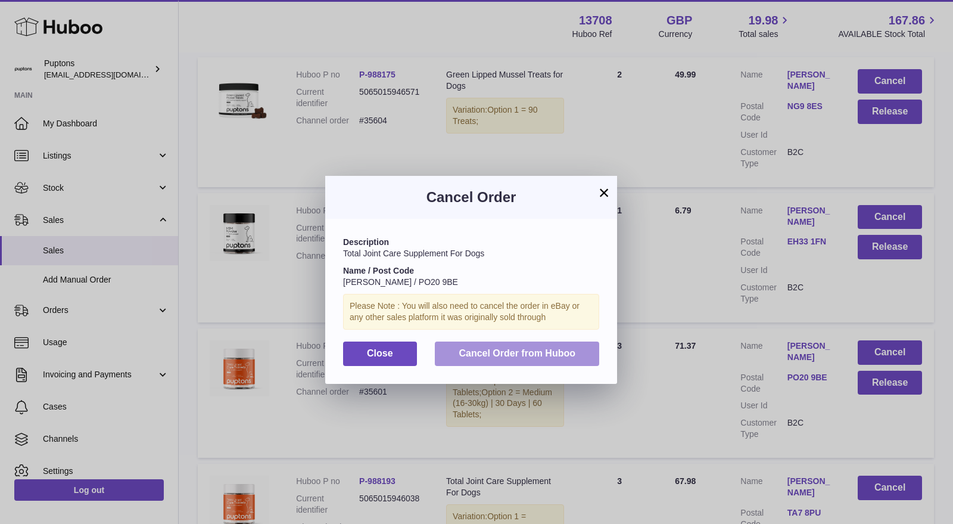
click at [549, 359] on button "Cancel Order from Huboo" at bounding box center [517, 353] width 164 height 24
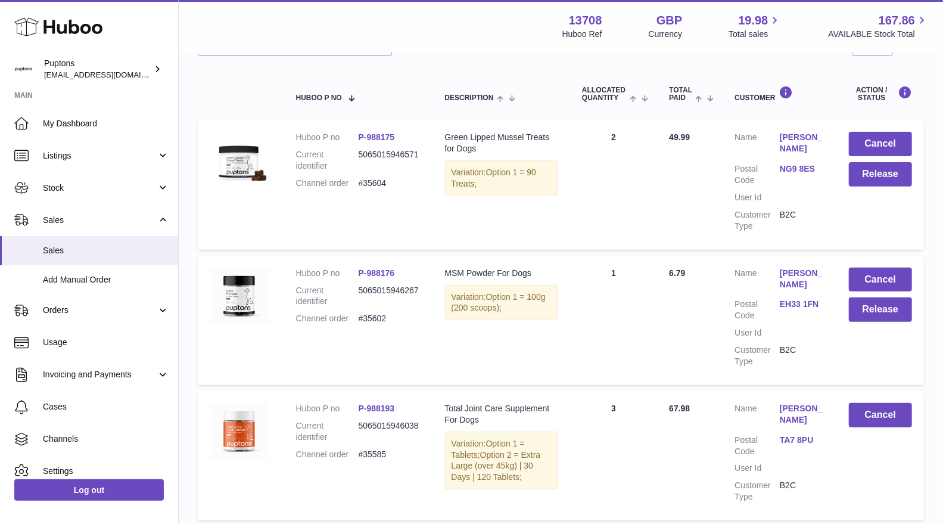
scroll to position [109, 0]
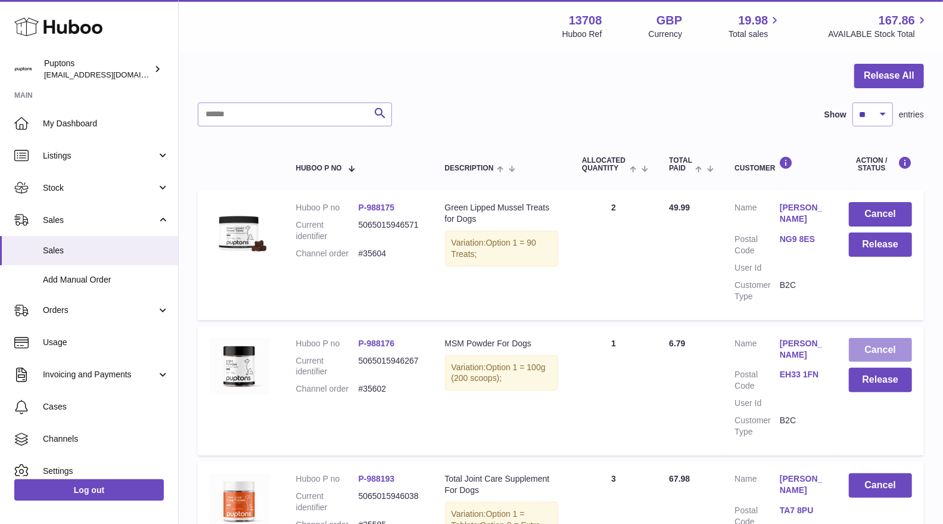
click at [862, 338] on button "Cancel" at bounding box center [880, 350] width 63 height 24
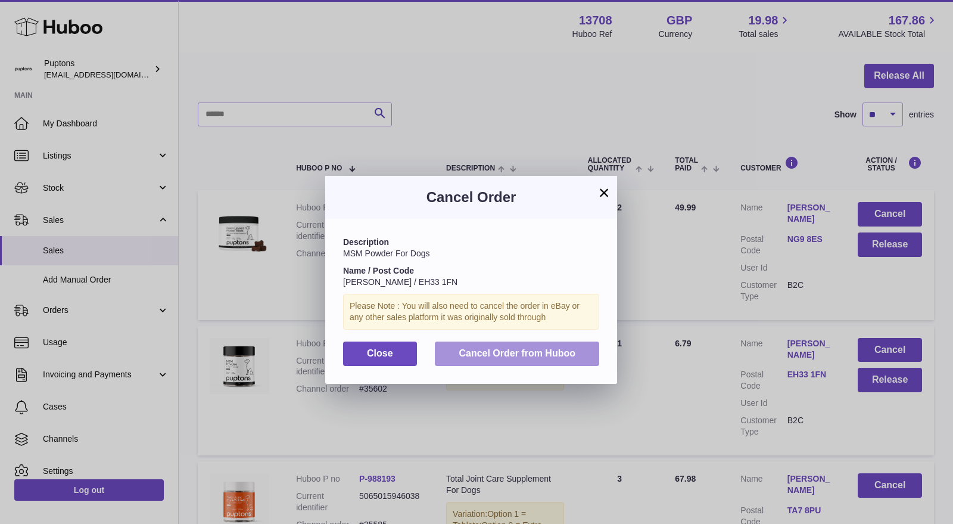
click at [532, 348] on span "Cancel Order from Huboo" at bounding box center [517, 353] width 117 height 10
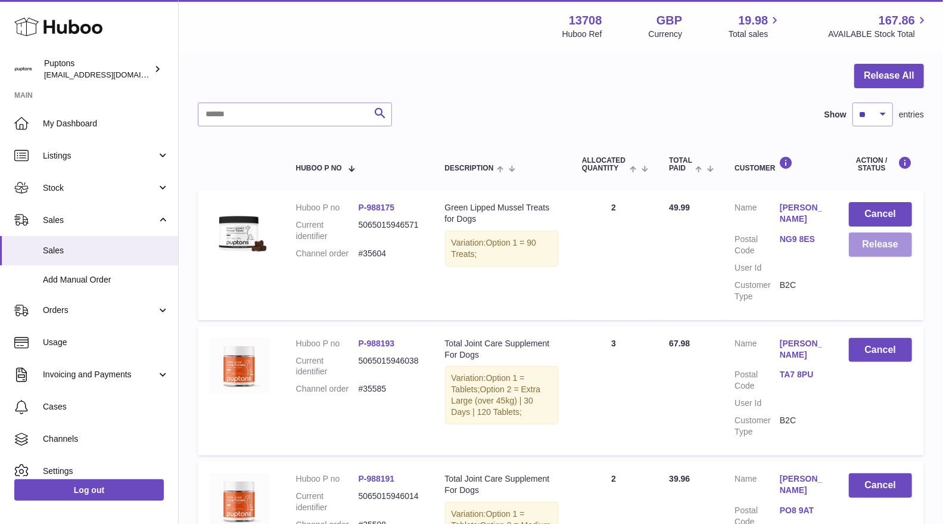
click at [852, 248] on button "Release" at bounding box center [880, 244] width 63 height 24
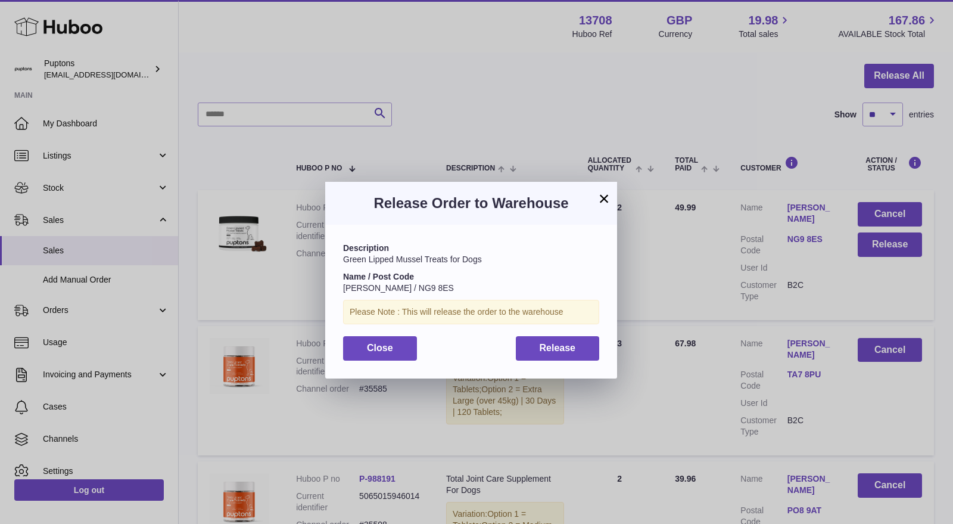
click at [573, 335] on div "Description Green Lipped Mussel Treats for Dogs Name / Post Code [PERSON_NAME] …" at bounding box center [471, 301] width 292 height 153
click at [572, 337] on button "Release" at bounding box center [558, 348] width 84 height 24
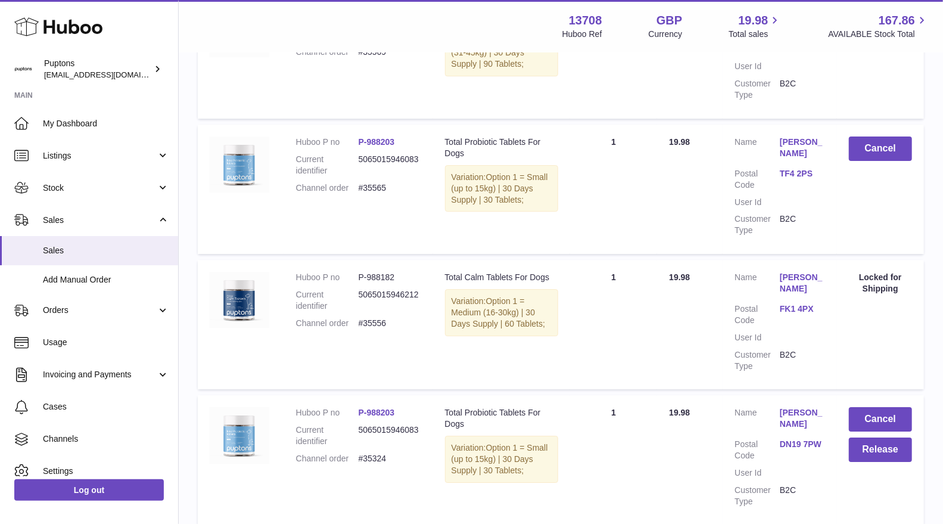
scroll to position [2450, 0]
